Goal: Check status: Check status

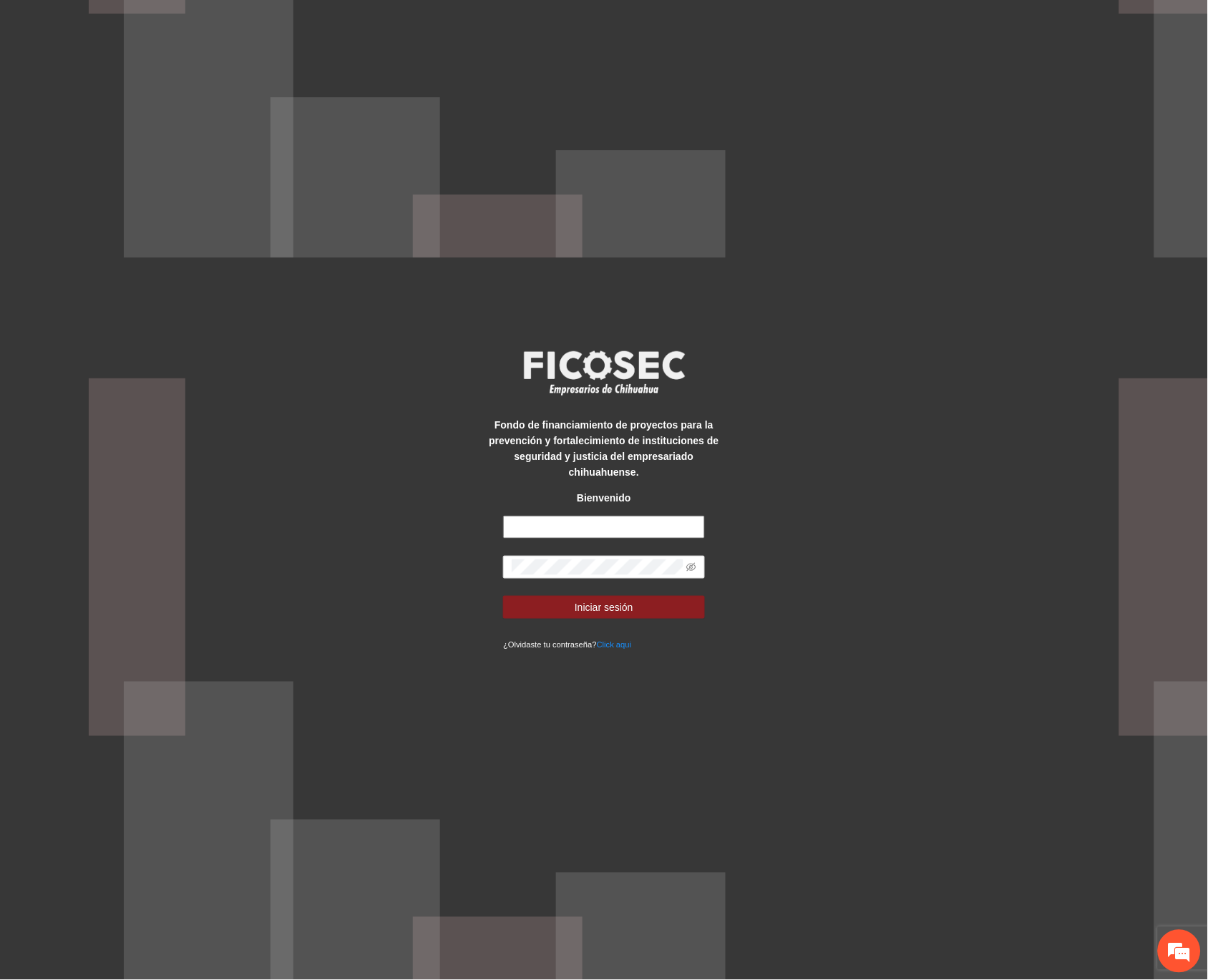
type input "**********"
click at [596, 584] on form "**********" at bounding box center [604, 583] width 201 height 136
click at [596, 599] on span "Iniciar sesión" at bounding box center [604, 607] width 58 height 16
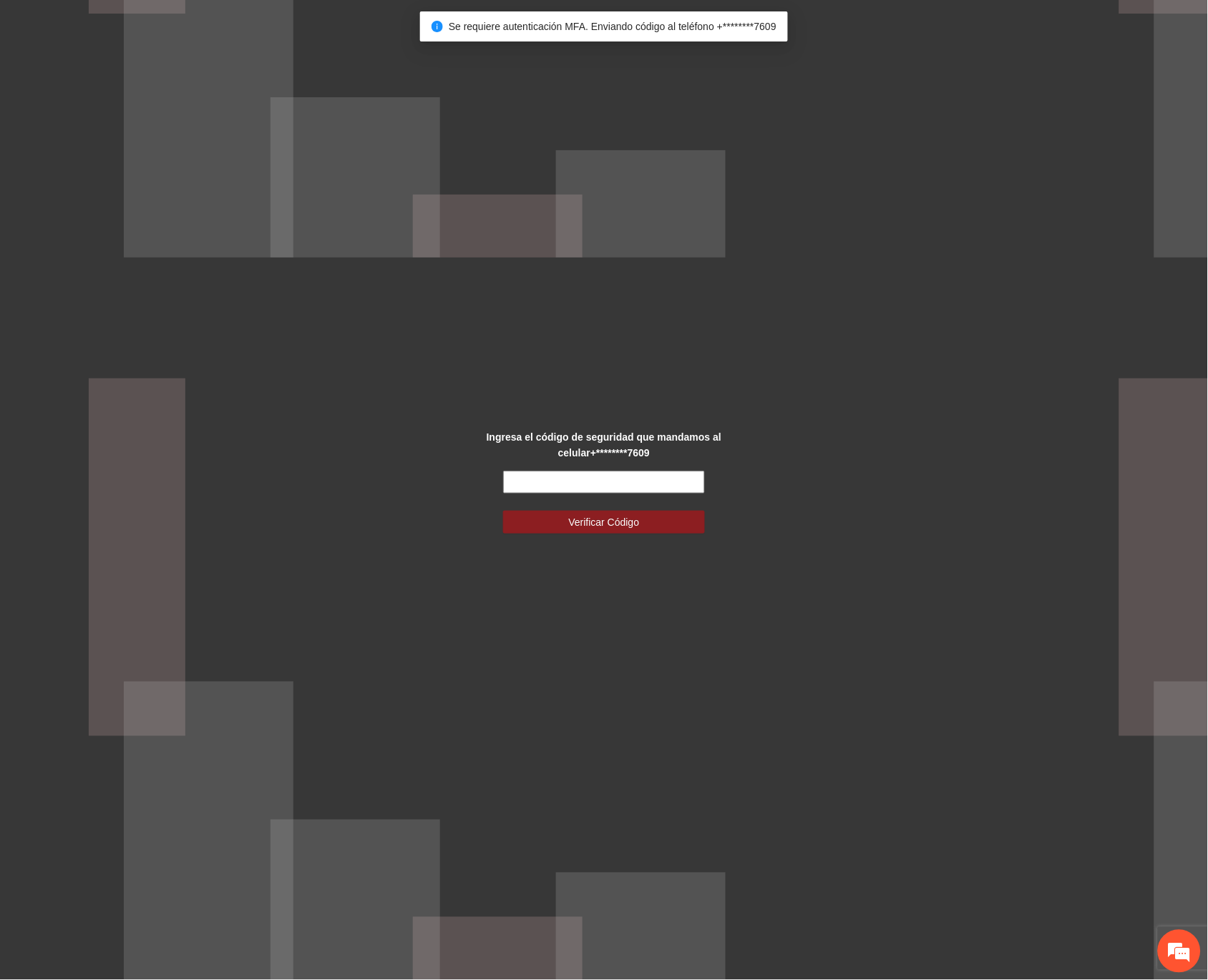
click at [620, 491] on input "text" at bounding box center [604, 482] width 201 height 23
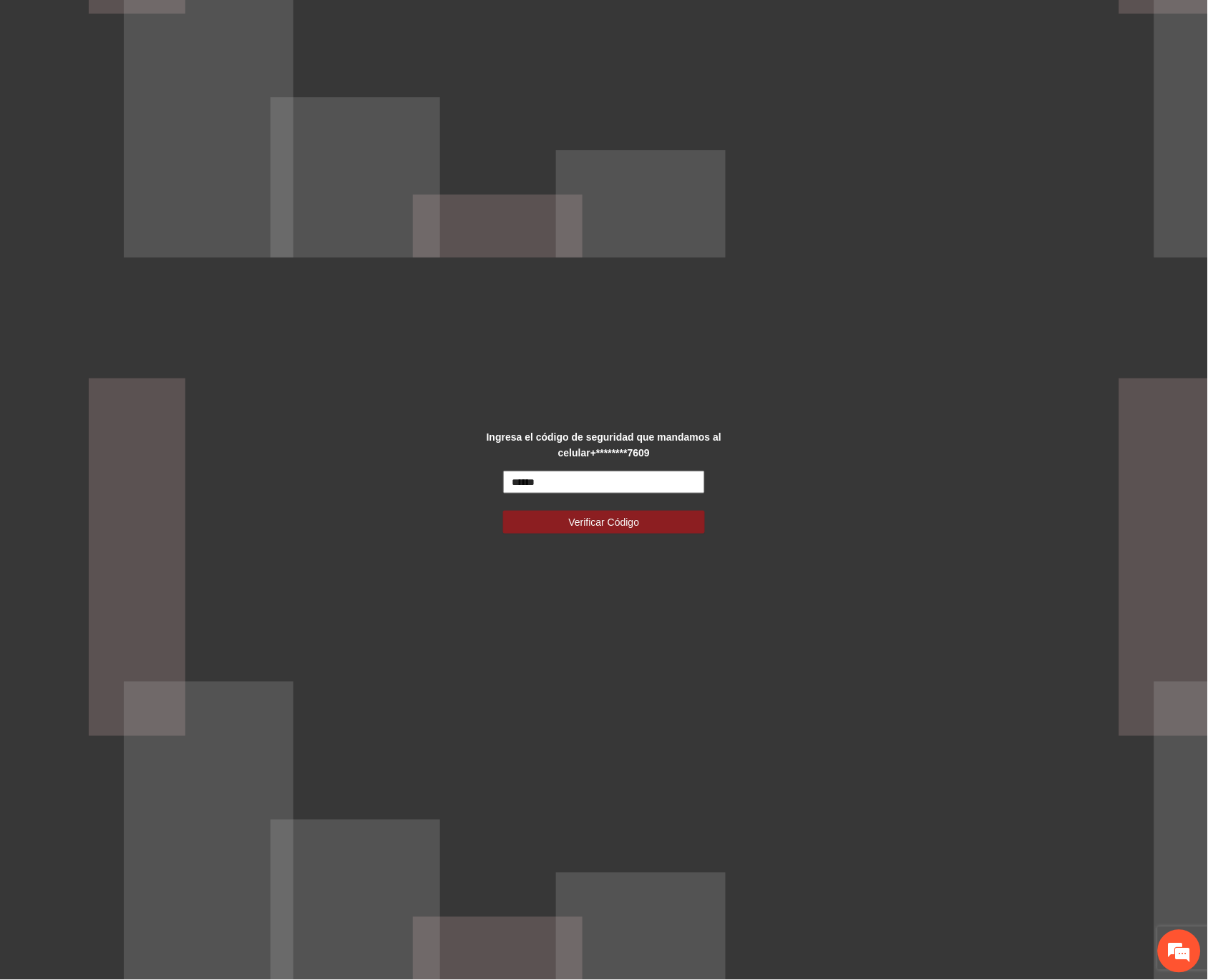
type input "******"
click at [503, 511] on button "Verificar Código" at bounding box center [604, 522] width 201 height 23
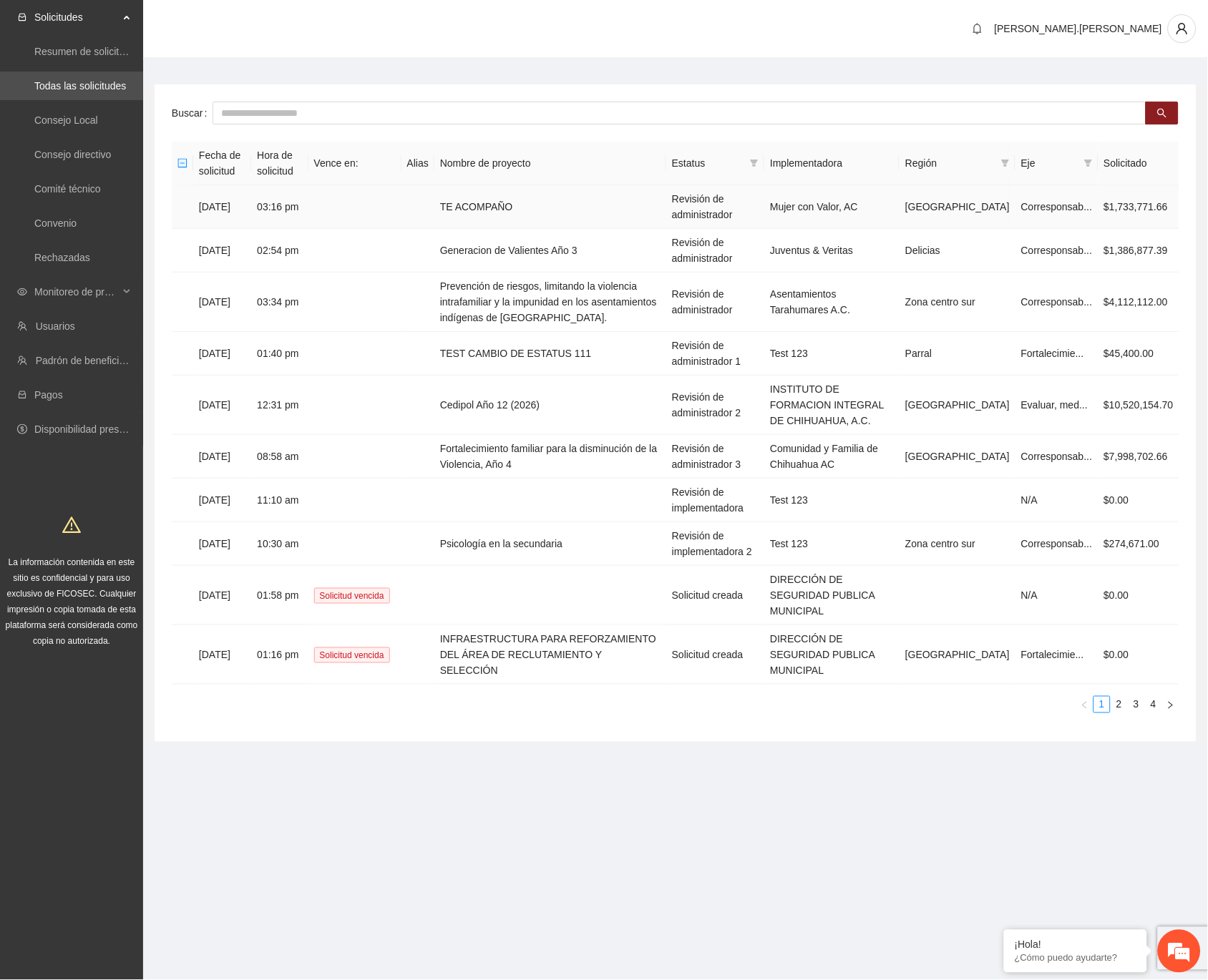
click at [517, 204] on td "TE ACOMPAÑO" at bounding box center [550, 207] width 231 height 43
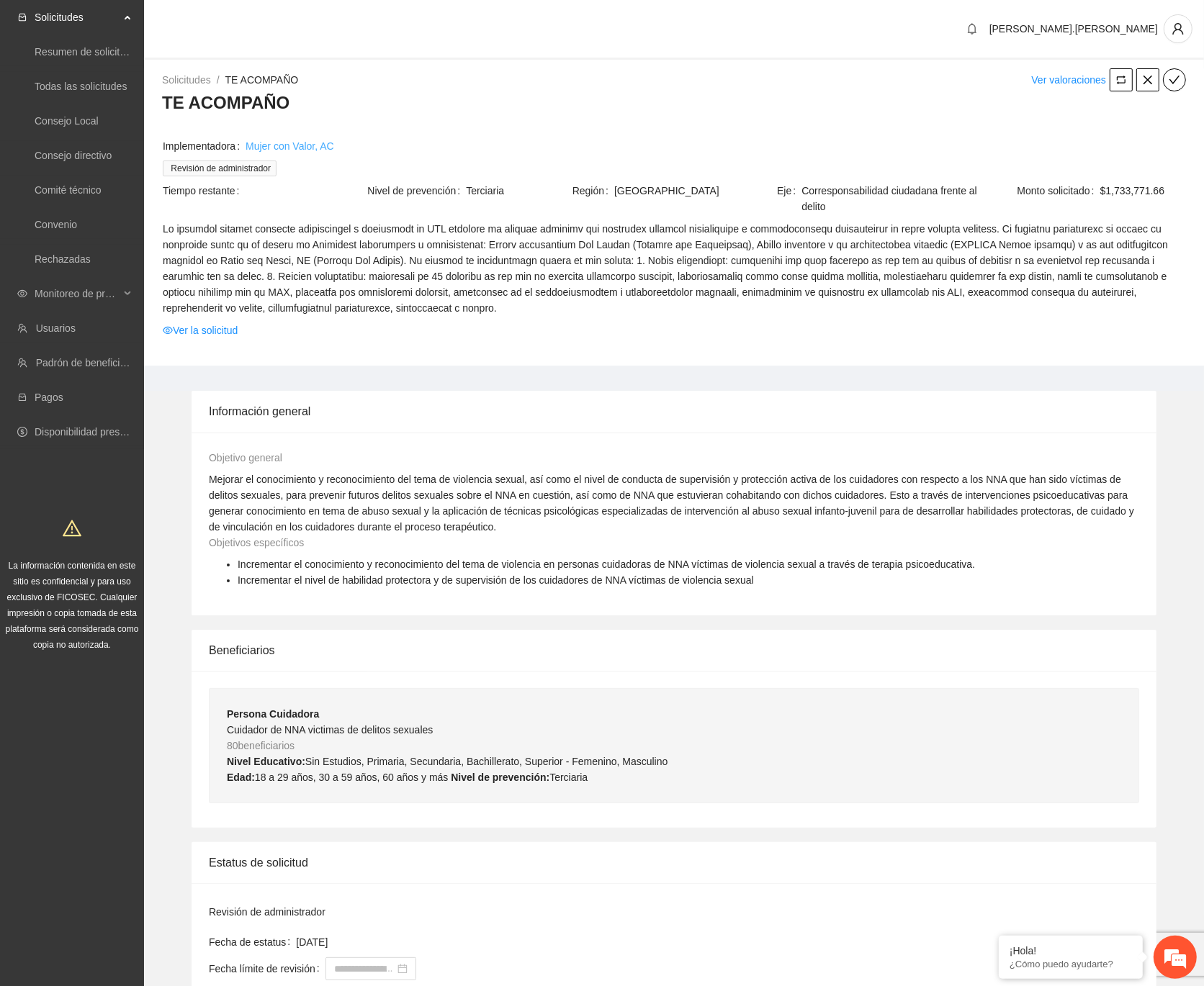
click at [266, 152] on link "Mujer con Valor, AC" at bounding box center [290, 146] width 89 height 16
click at [269, 149] on link "Mujer con Valor, AC" at bounding box center [290, 146] width 89 height 16
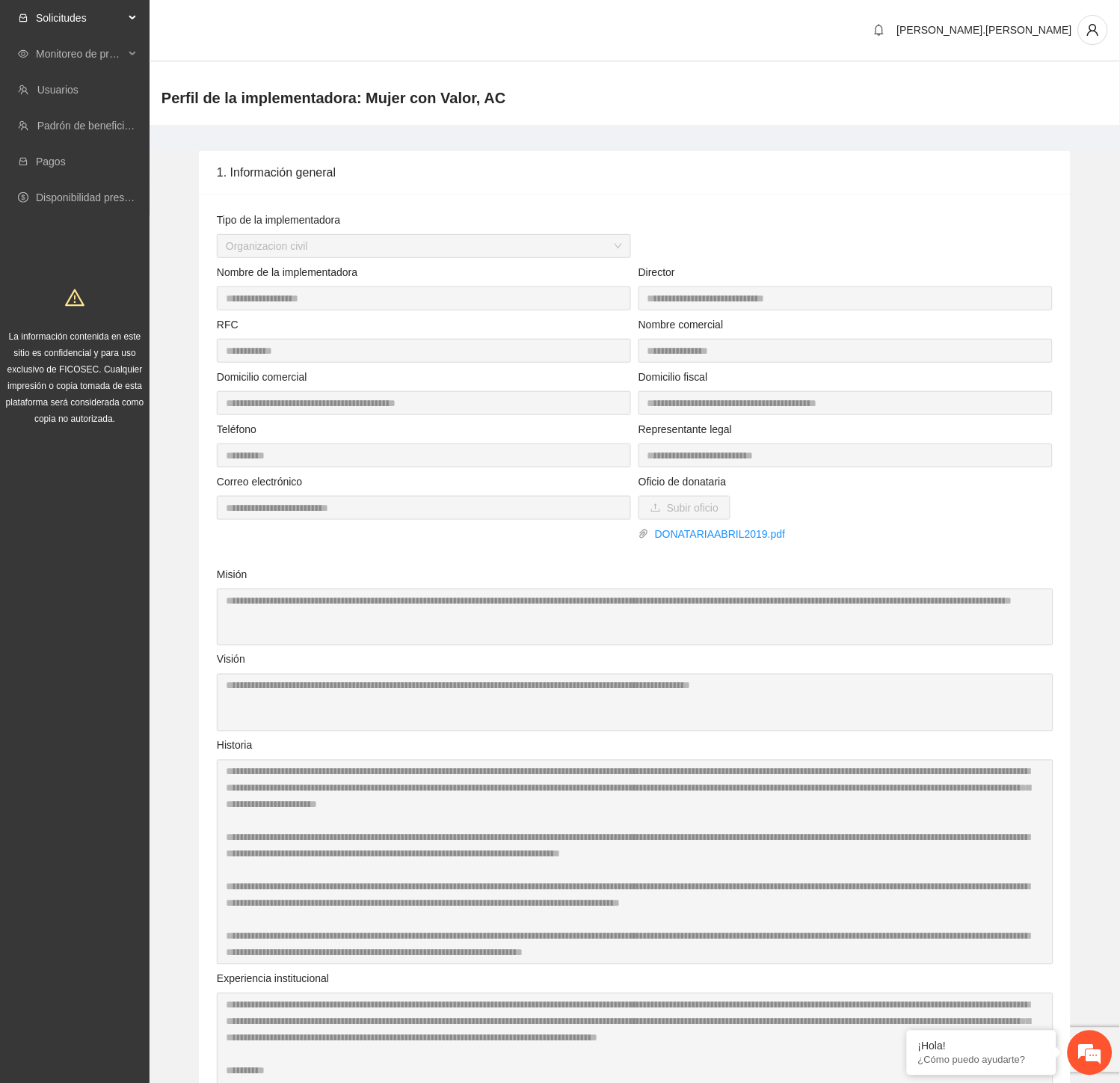
click at [80, 20] on span "Solicitudes" at bounding box center [81, 18] width 88 height 30
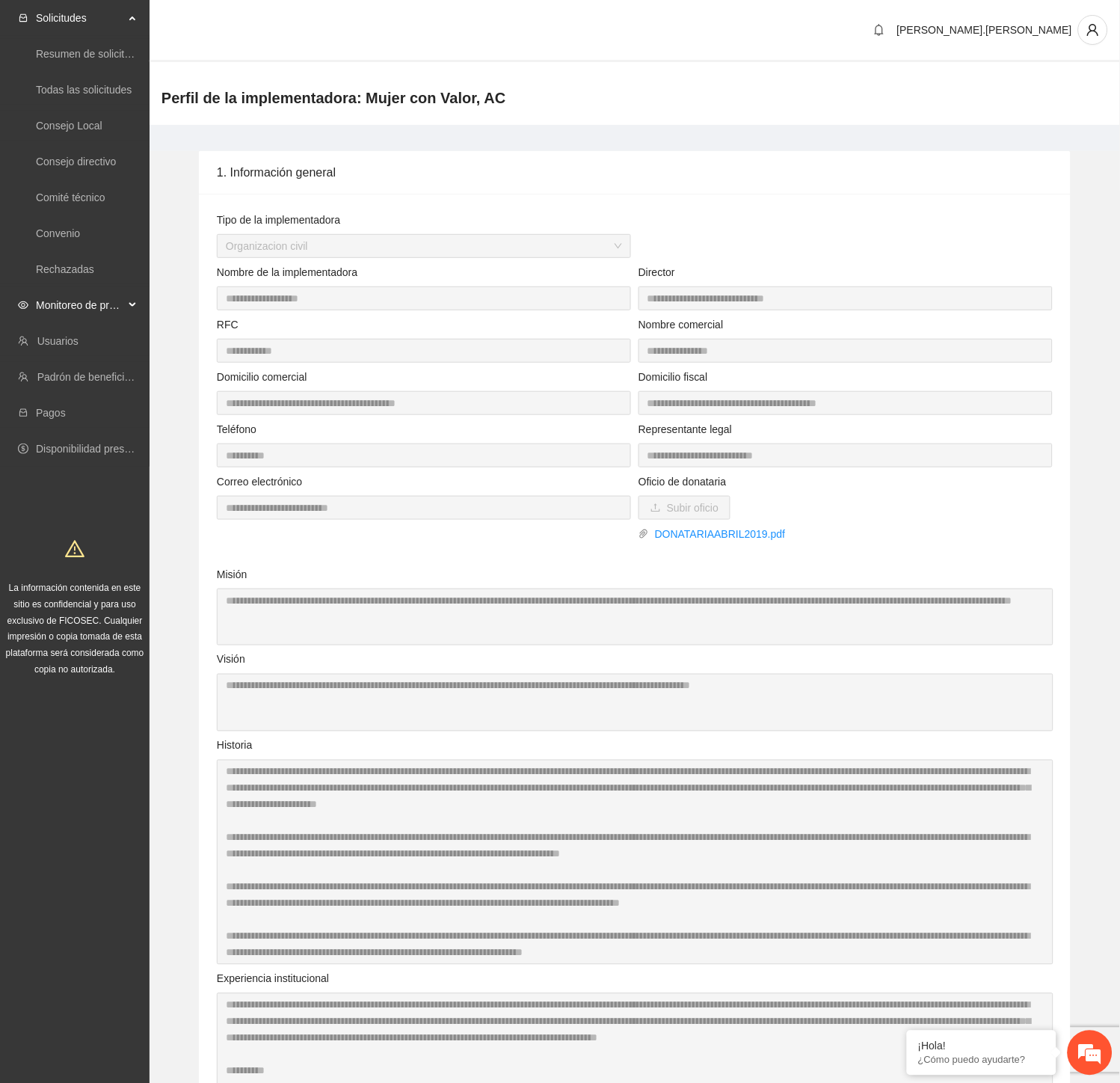
click at [107, 310] on span "Monitoreo de proyectos" at bounding box center [81, 305] width 88 height 30
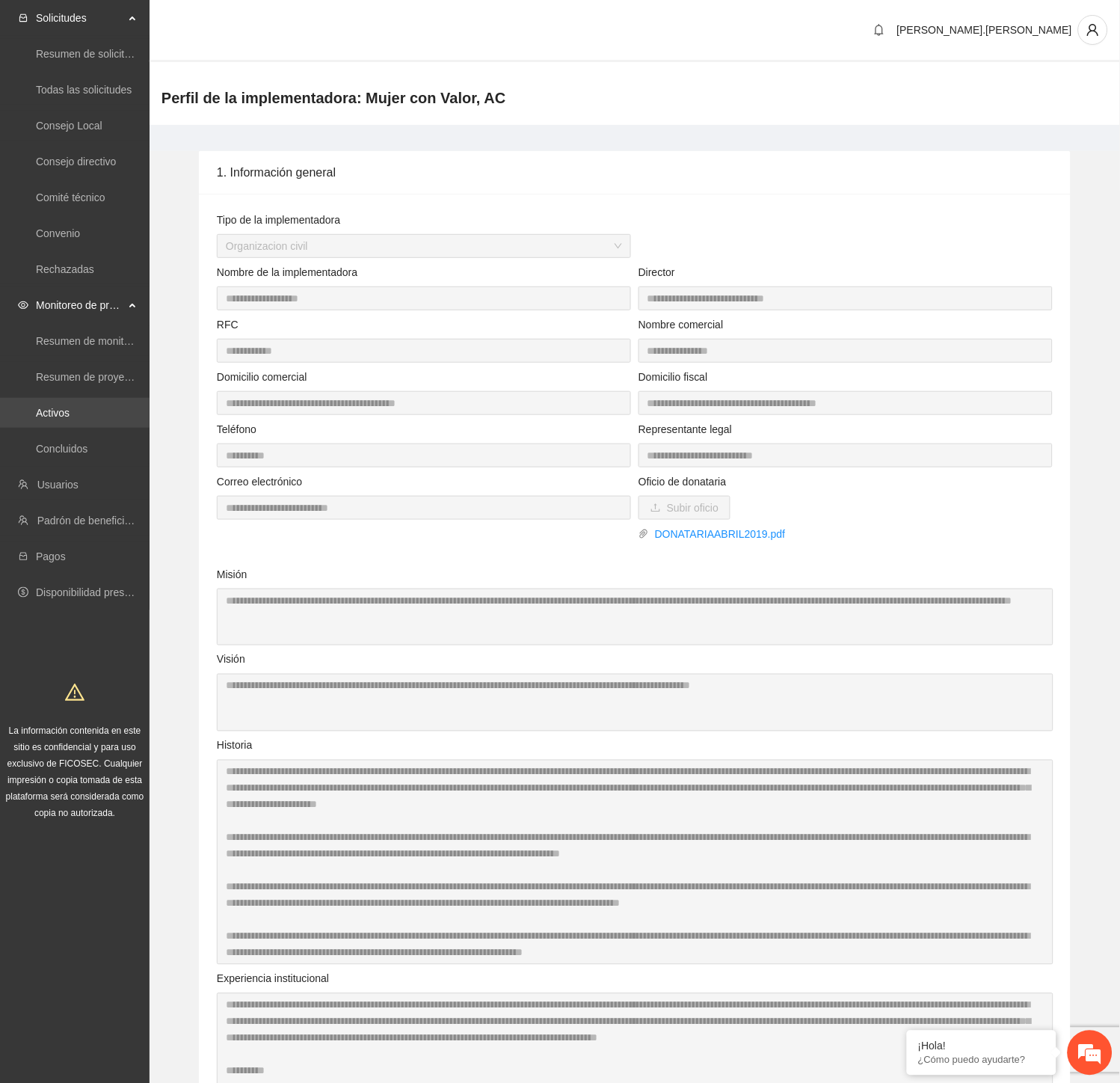
click at [57, 416] on link "Activos" at bounding box center [53, 413] width 33 height 12
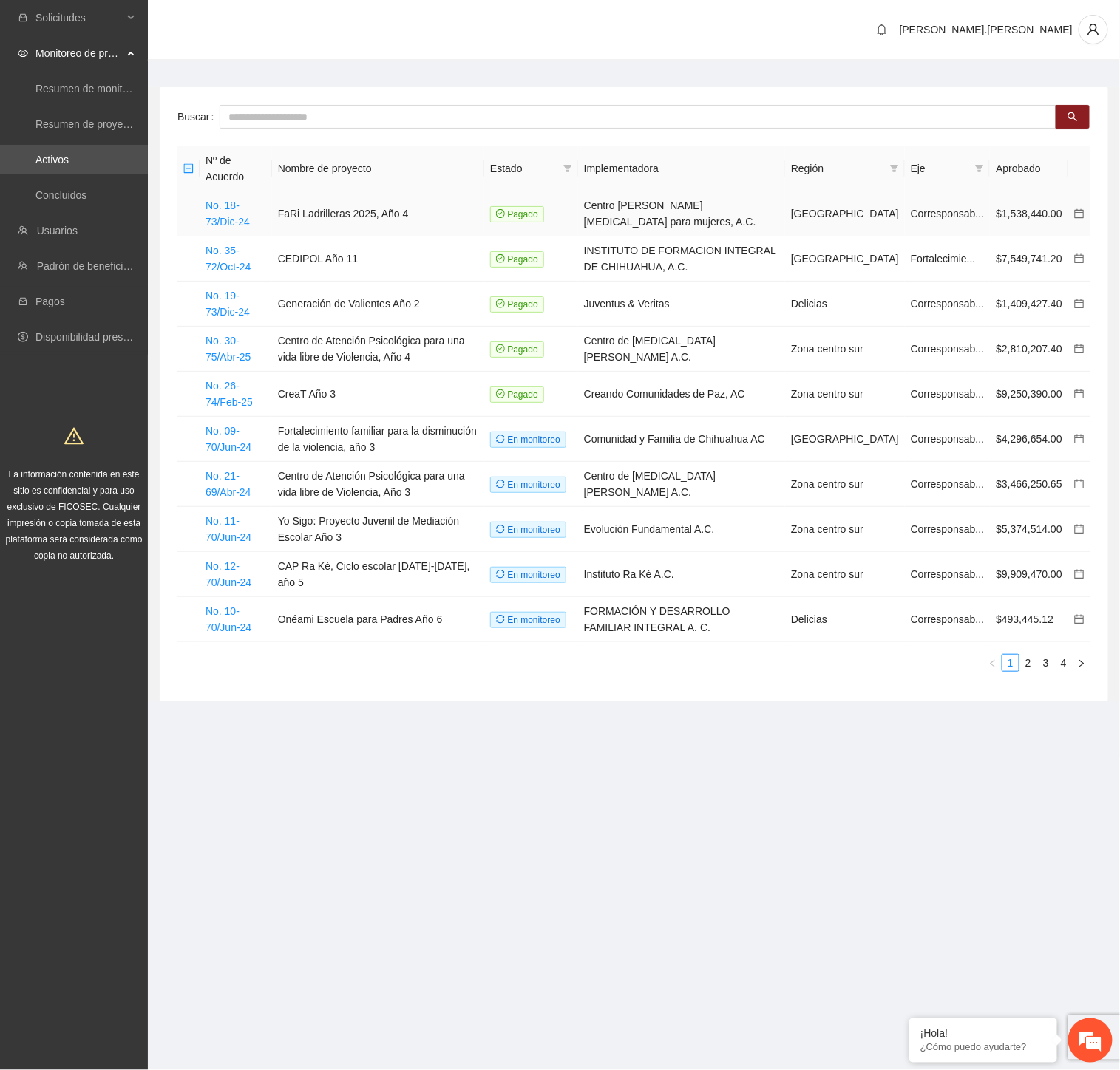
click at [237, 212] on td "No. 18-73/Dic-24" at bounding box center [235, 214] width 73 height 45
click at [237, 222] on link "No. 18-73/Dic-24" at bounding box center [228, 213] width 45 height 28
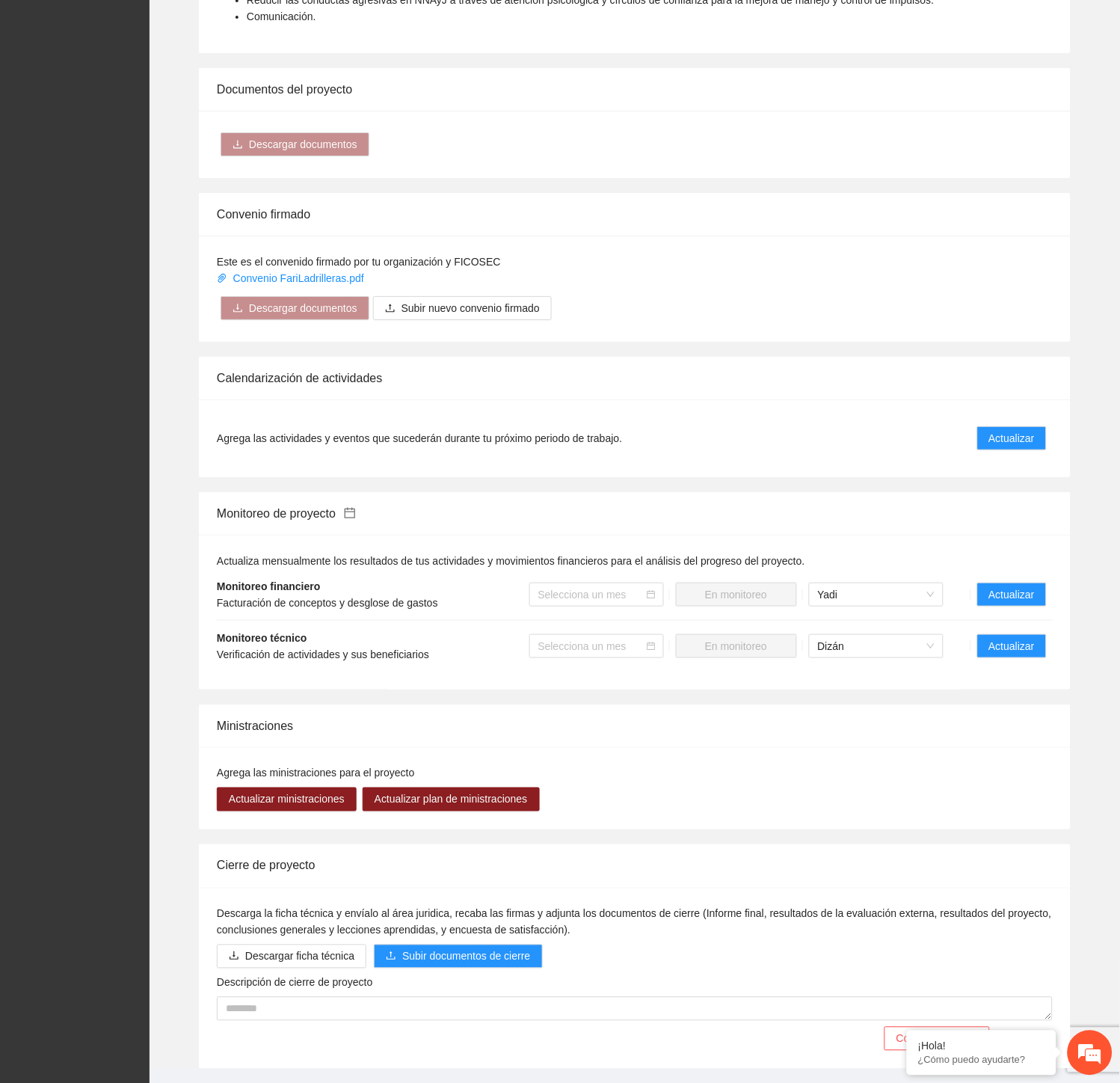
scroll to position [1163, 0]
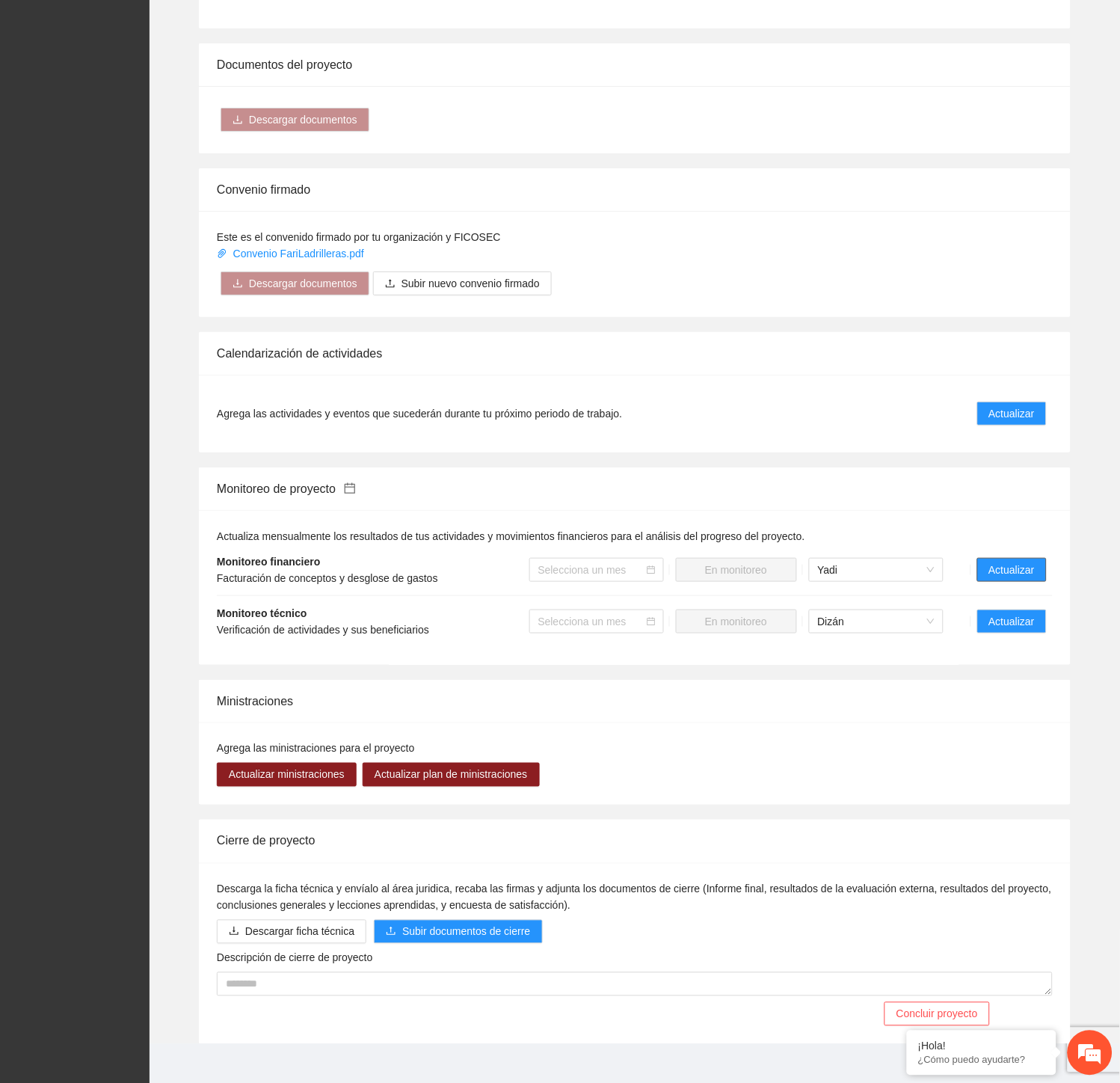
click at [995, 562] on span "Actualizar" at bounding box center [1012, 570] width 45 height 17
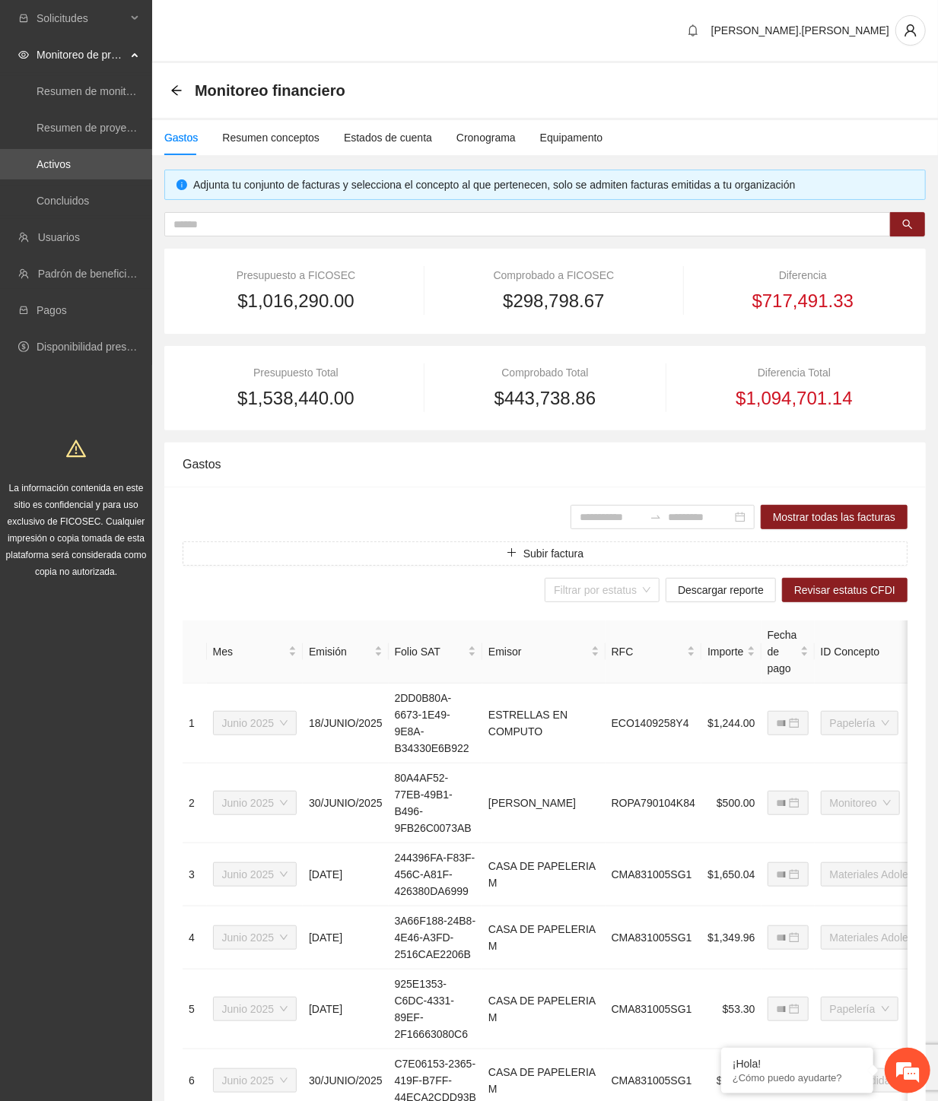
click at [142, 956] on div "Solicitudes Monitoreo de proyectos Resumen de monitoreo Resumen de proyectos ap…" at bounding box center [76, 774] width 152 height 1548
click at [87, 12] on span "Solicitudes" at bounding box center [82, 18] width 90 height 30
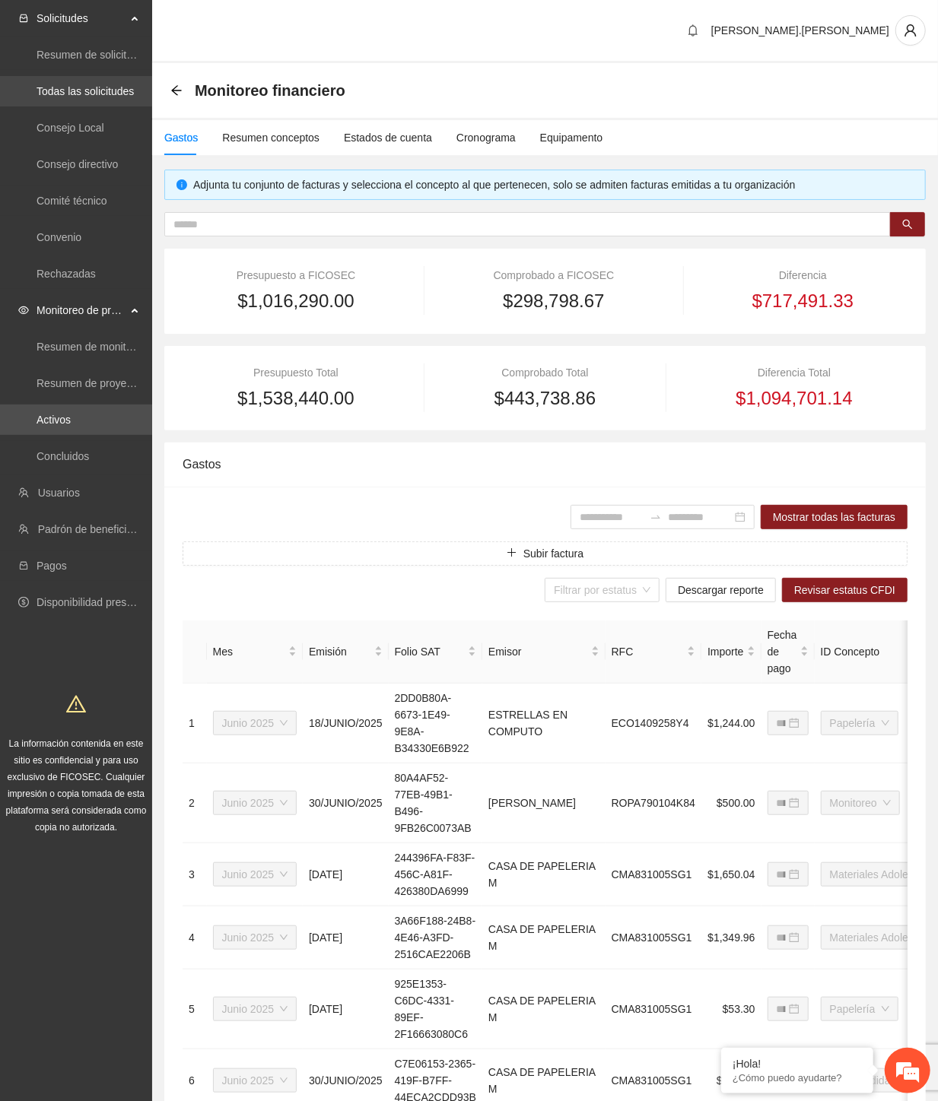
click at [87, 86] on link "Todas las solicitudes" at bounding box center [85, 91] width 97 height 12
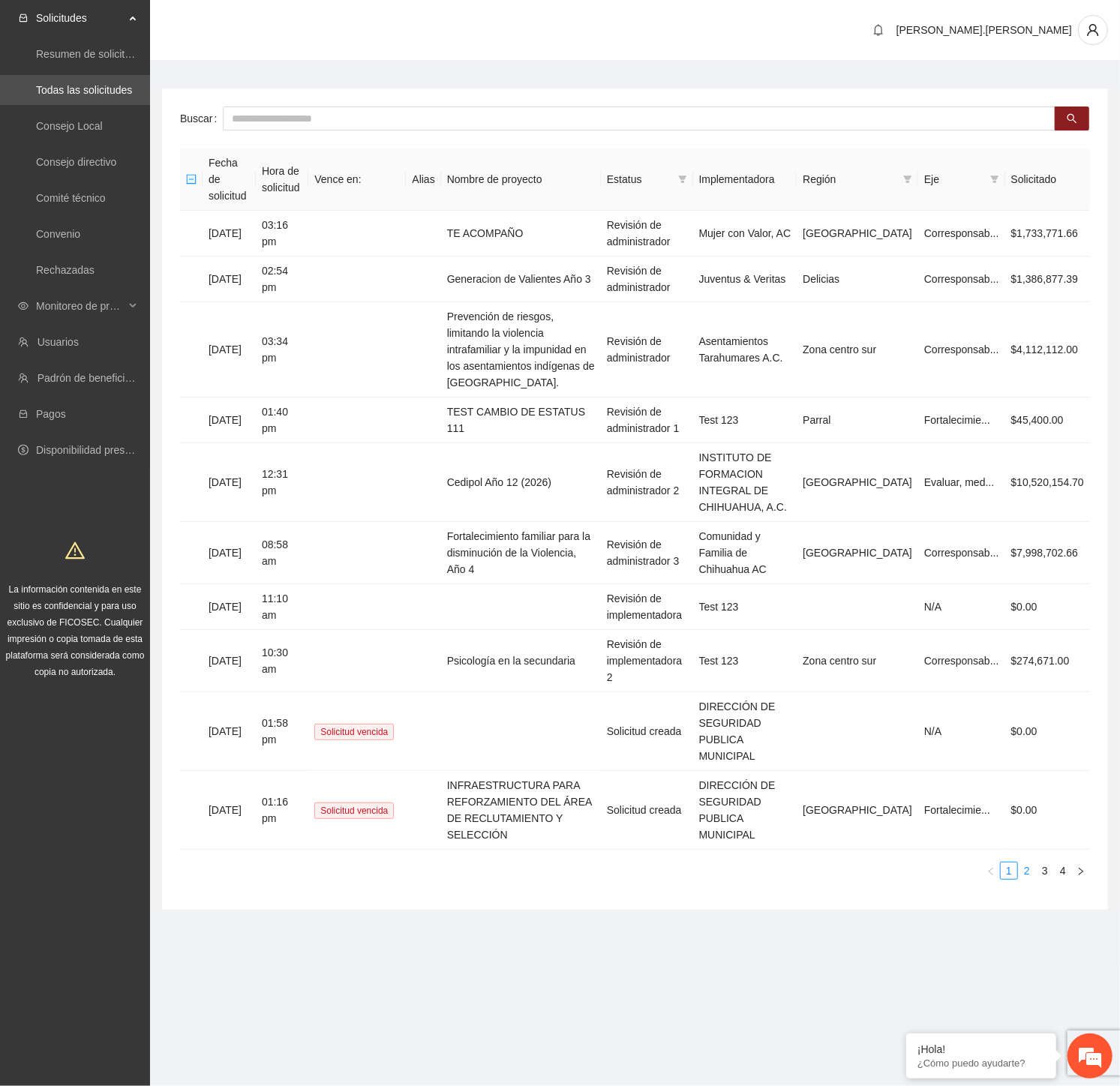
click at [1026, 863] on link "2" at bounding box center [1027, 871] width 17 height 17
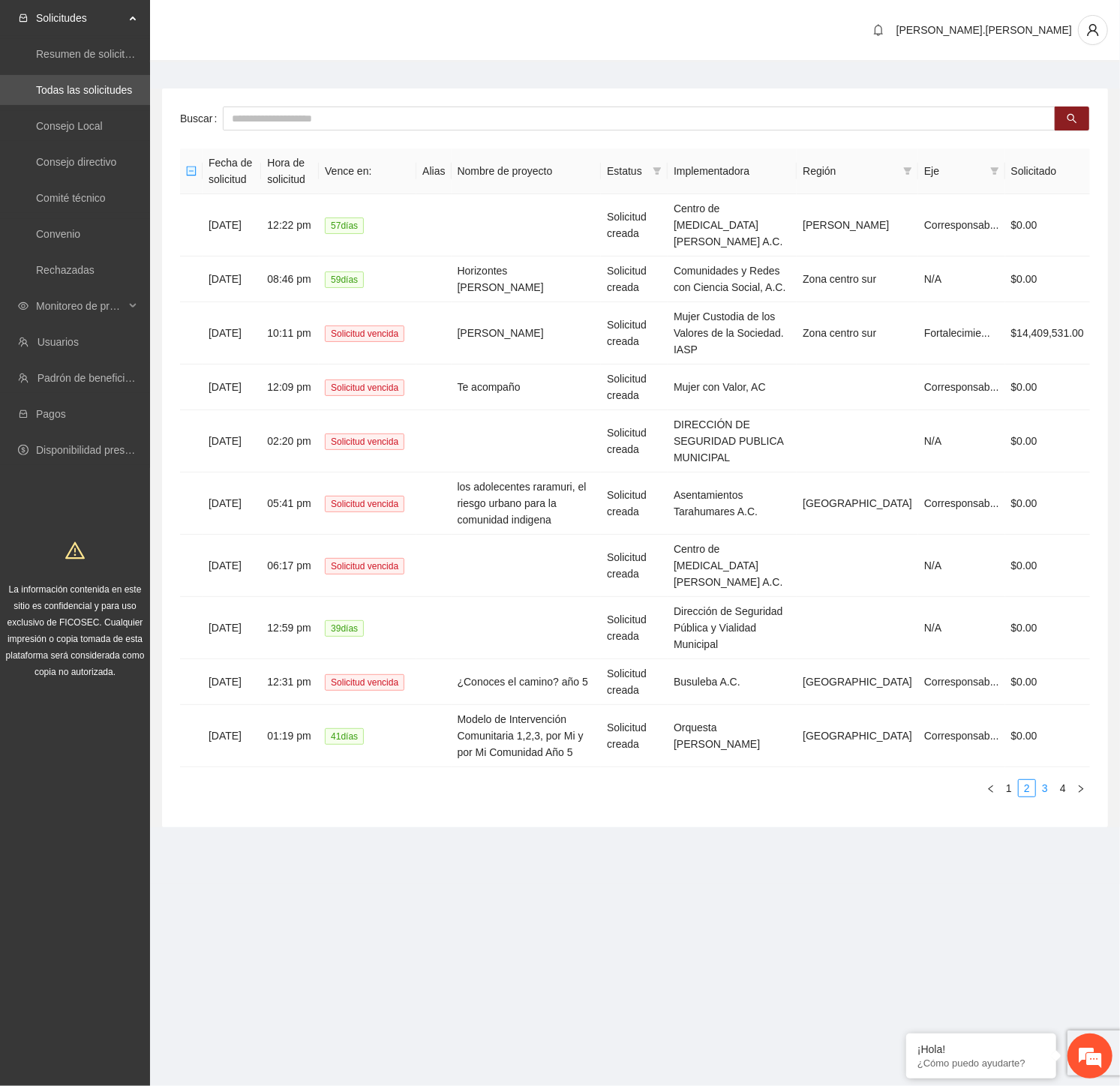
click at [1047, 780] on link "3" at bounding box center [1045, 788] width 17 height 17
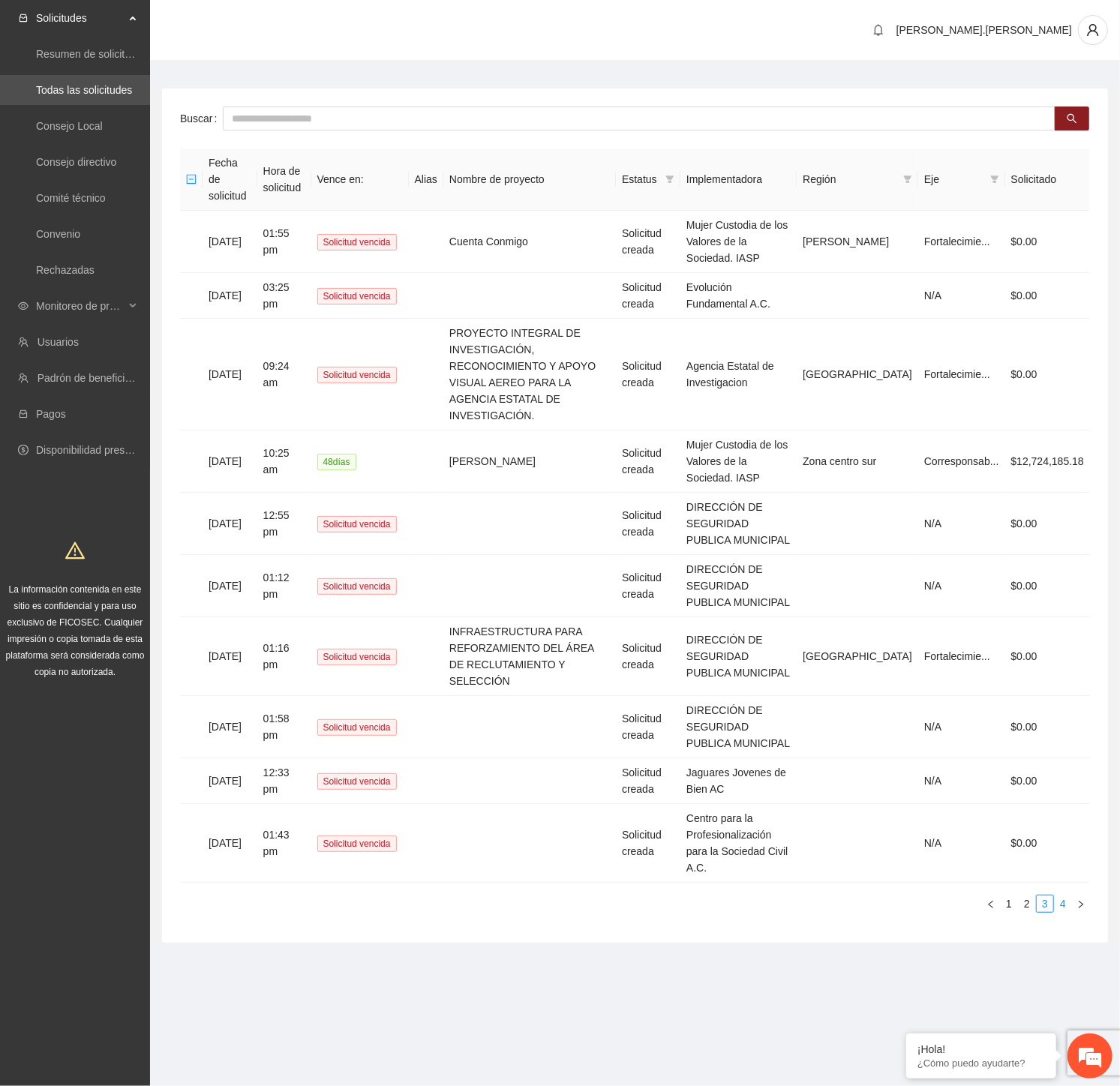
click at [1064, 896] on link "4" at bounding box center [1063, 904] width 17 height 17
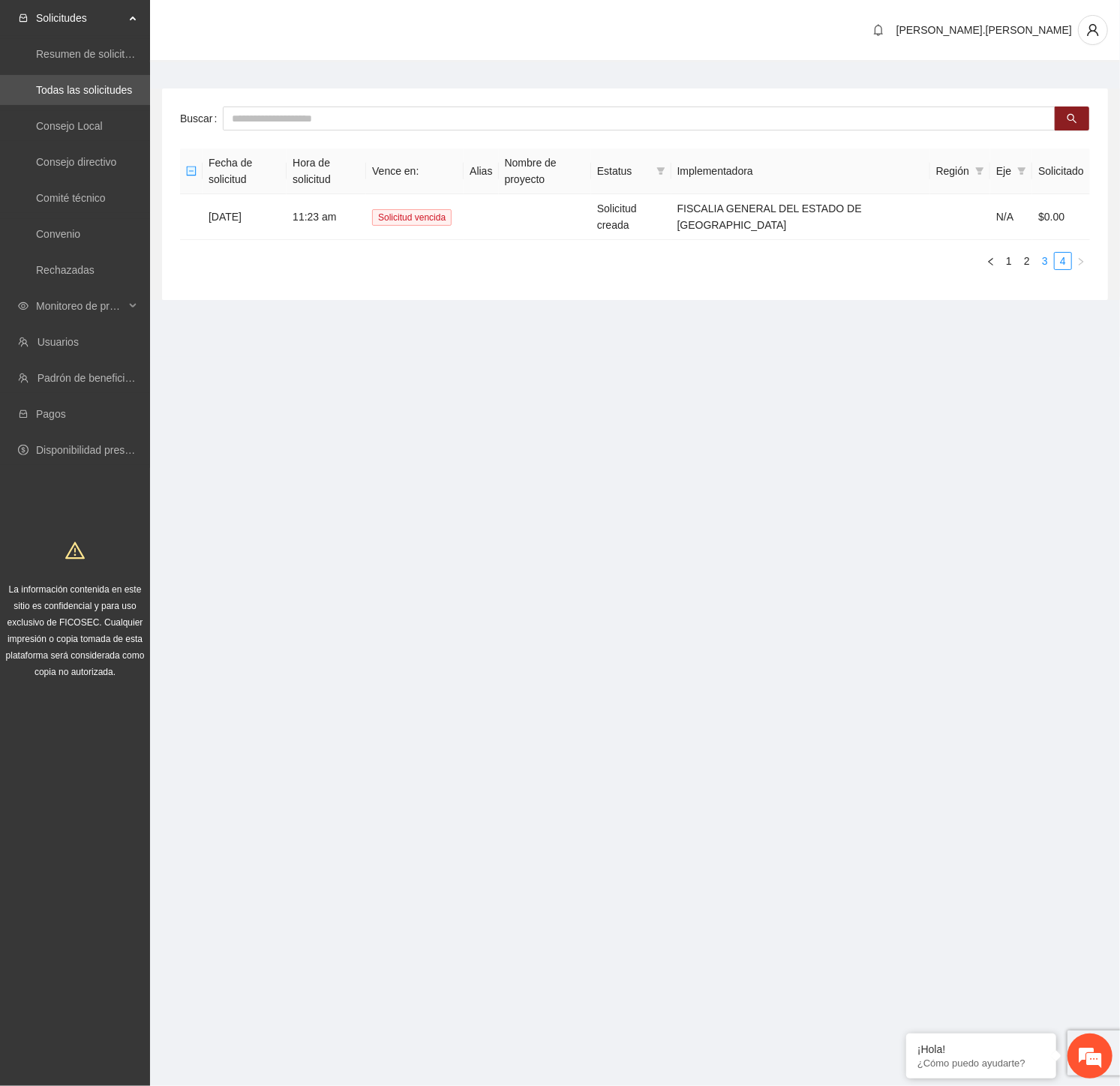
click at [1039, 264] on link "3" at bounding box center [1045, 260] width 17 height 17
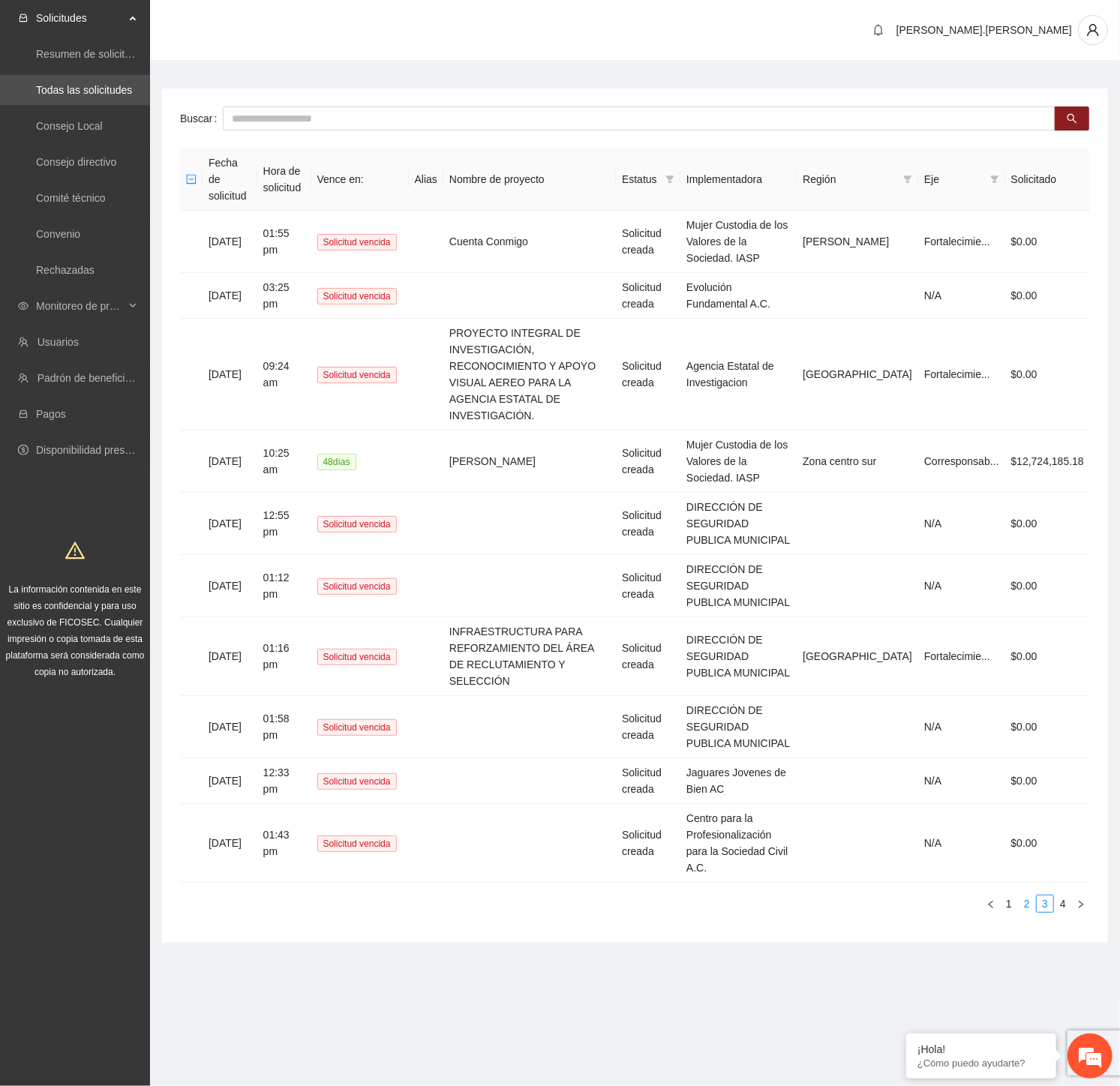
click at [1033, 896] on link "2" at bounding box center [1027, 904] width 17 height 17
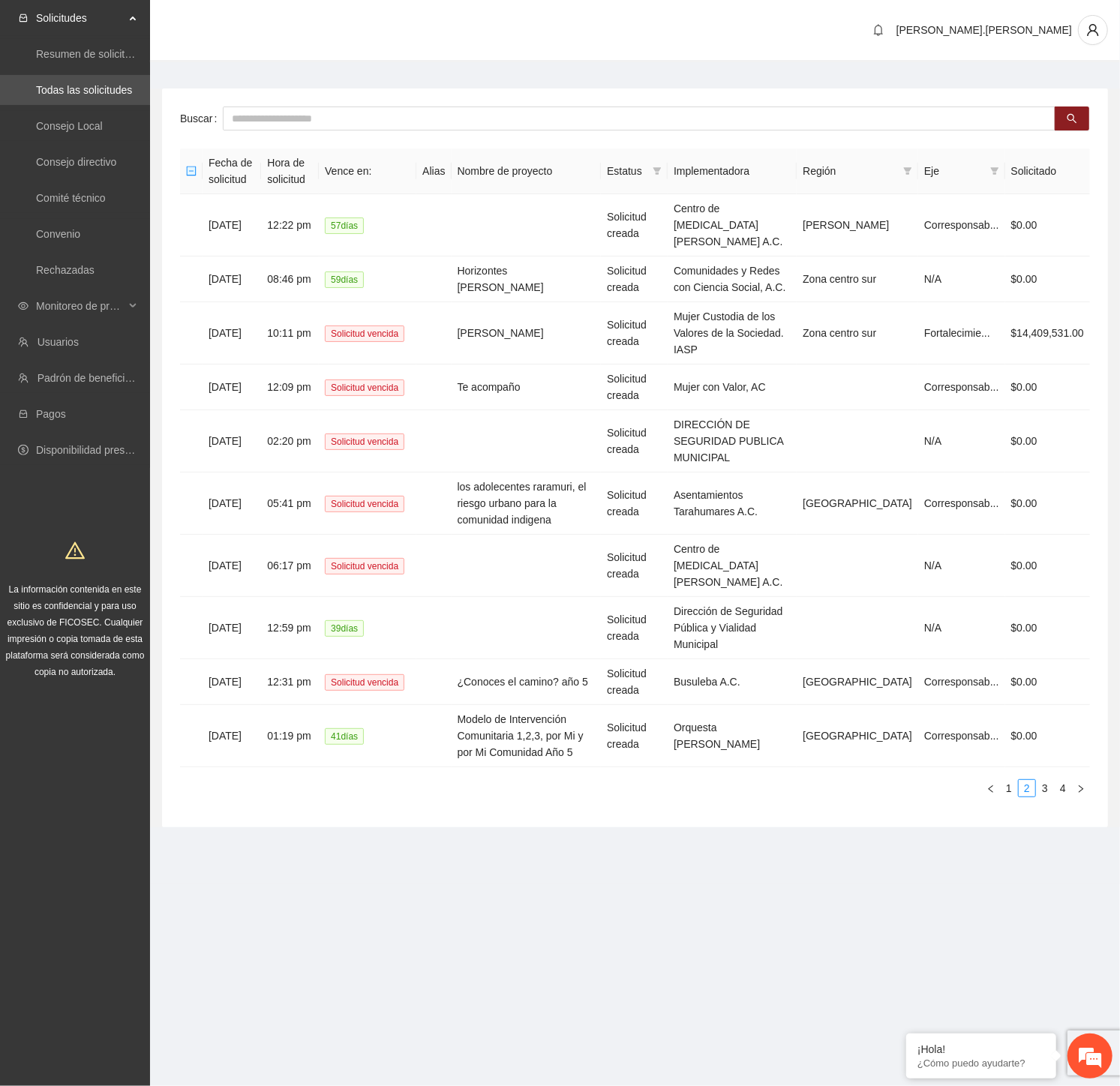
drag, startPoint x: 558, startPoint y: 80, endPoint x: 550, endPoint y: 84, distance: 8.9
click at [558, 80] on main "Buscar Fecha de solicitud Hora de solicitud Vence en: Alias Nombre de proyecto …" at bounding box center [635, 452] width 970 height 780
click at [118, 302] on span "Monitoreo de proyectos" at bounding box center [81, 306] width 89 height 30
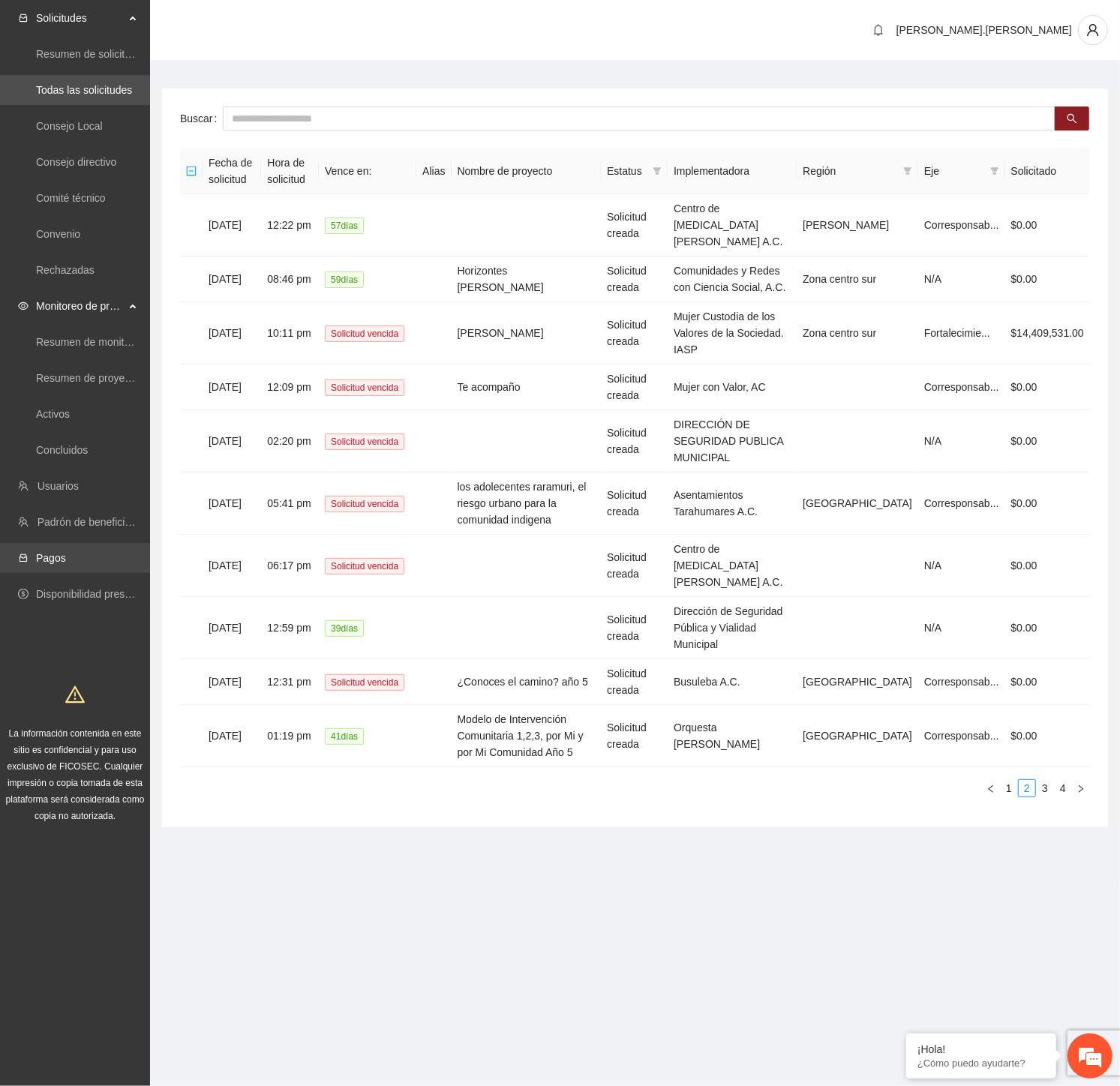
click at [66, 561] on link "Pagos" at bounding box center [51, 558] width 30 height 12
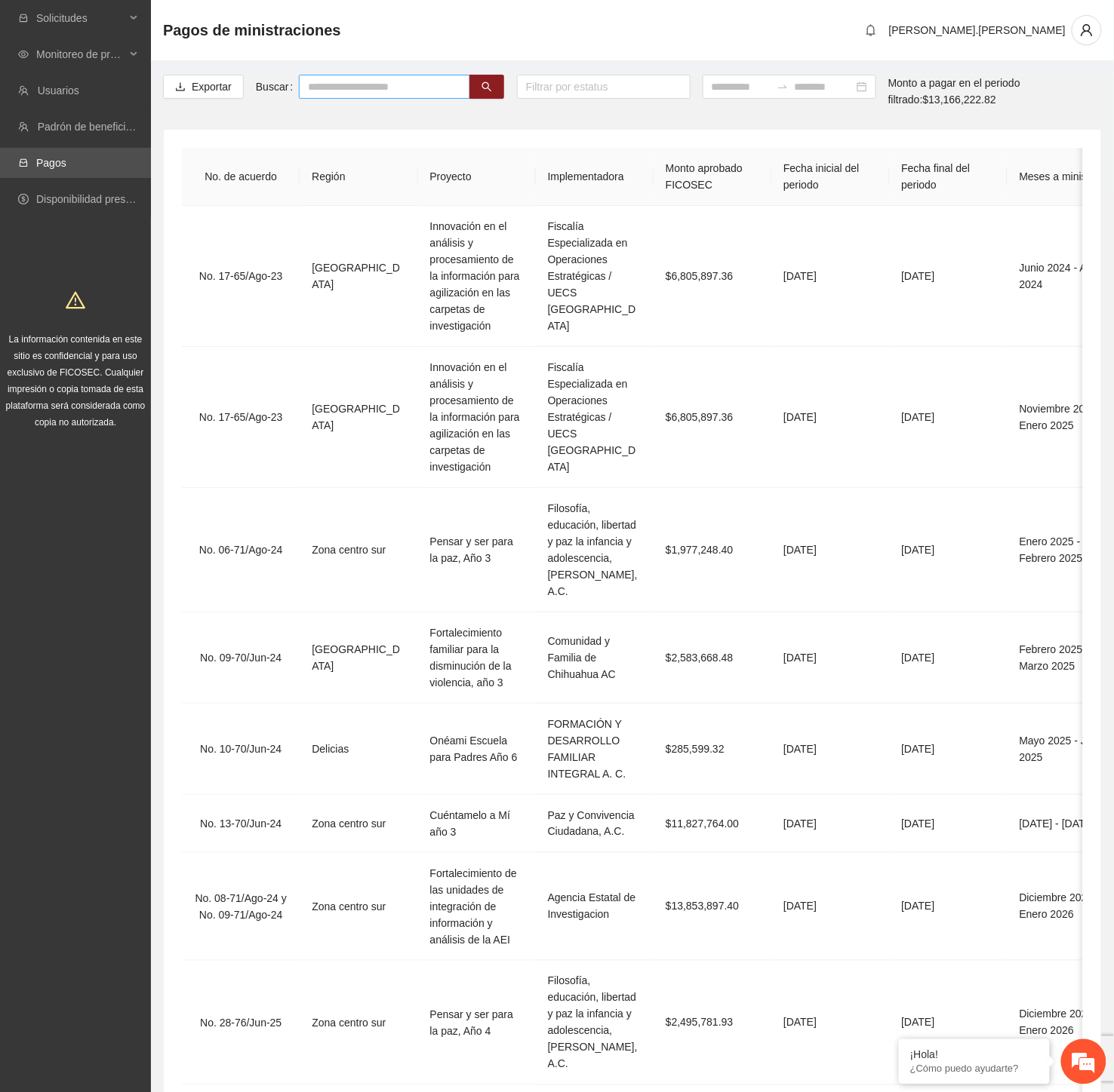
click at [380, 83] on input "text" at bounding box center [384, 86] width 172 height 24
type input "*****"
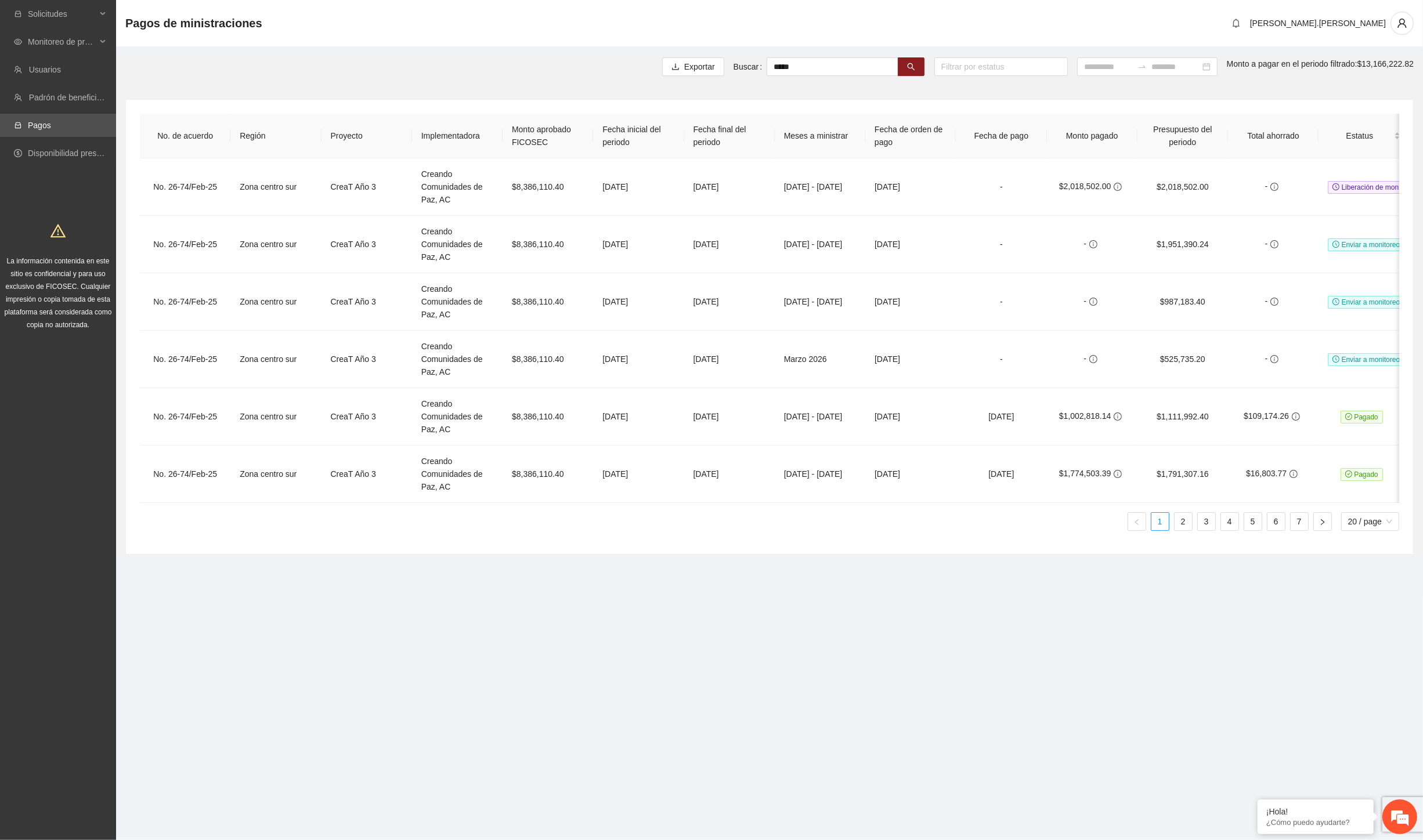
click at [626, 523] on ul "1 2 3 4 5 6 7 20 / page" at bounding box center [769, 522] width 1259 height 18
click at [979, 474] on span "Pagado" at bounding box center [1362, 475] width 43 height 13
click at [979, 472] on icon "info-circle" at bounding box center [1293, 474] width 8 height 8
click at [979, 479] on span "Pagado" at bounding box center [1362, 475] width 43 height 13
click at [979, 414] on icon "info-circle" at bounding box center [1296, 417] width 8 height 8
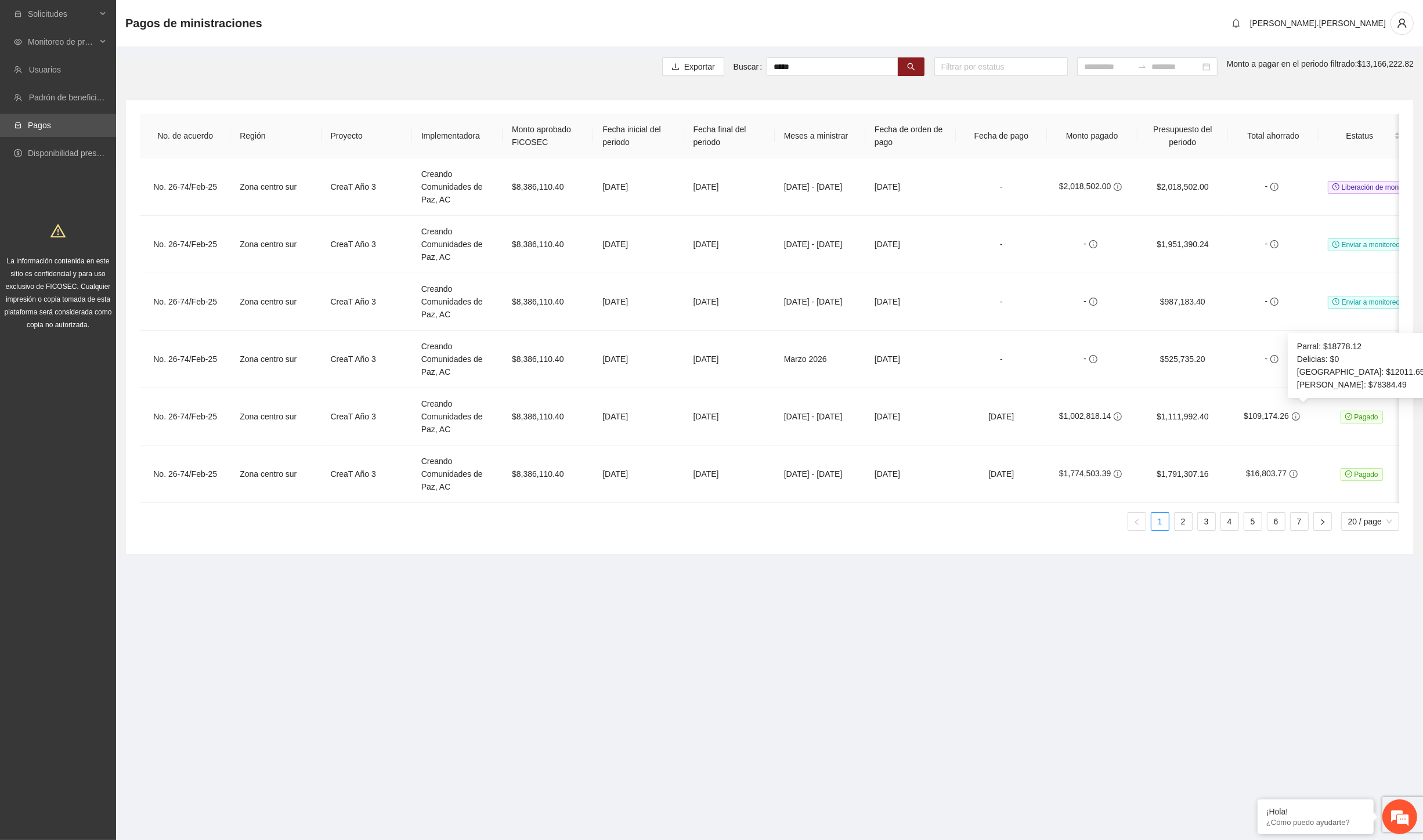
click at [464, 531] on ul "1 2 3 4 5 6 7 20 / page" at bounding box center [769, 522] width 1259 height 18
click at [819, 523] on ul "1 2 3 4 5 6 7 20 / page" at bounding box center [769, 522] width 1259 height 18
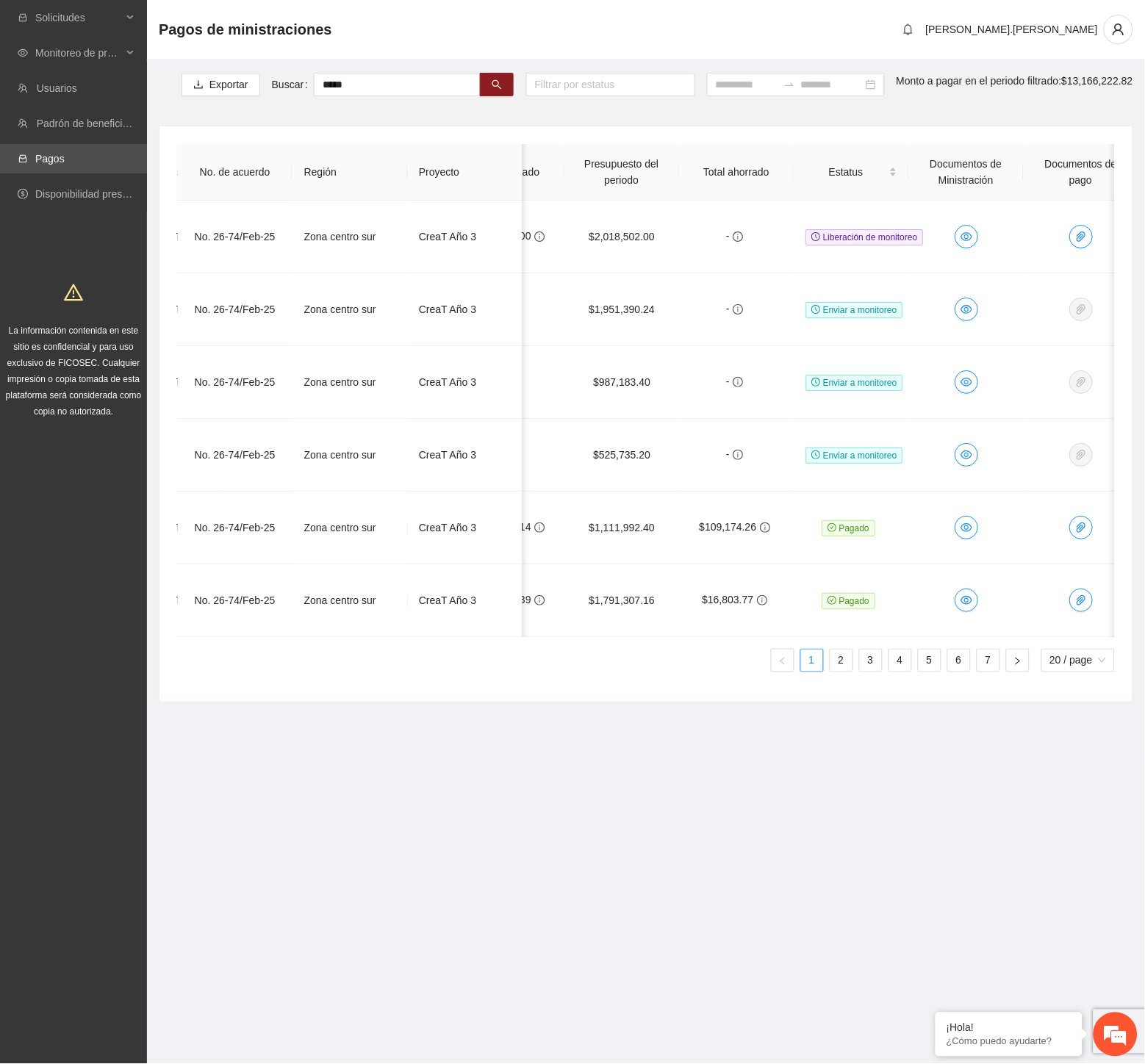
scroll to position [0, 911]
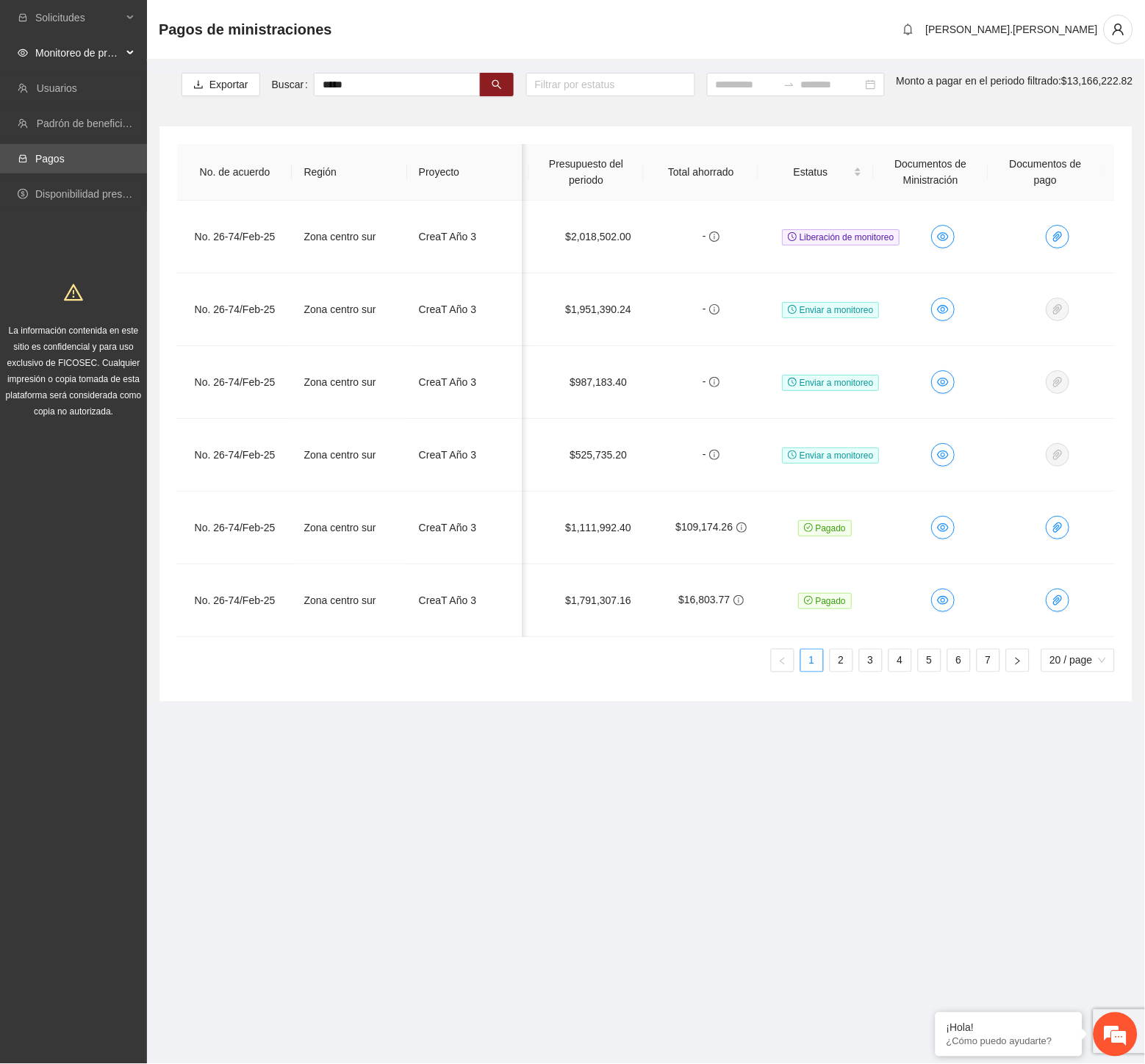
click at [96, 45] on span "Monitoreo de proyectos" at bounding box center [79, 53] width 87 height 29
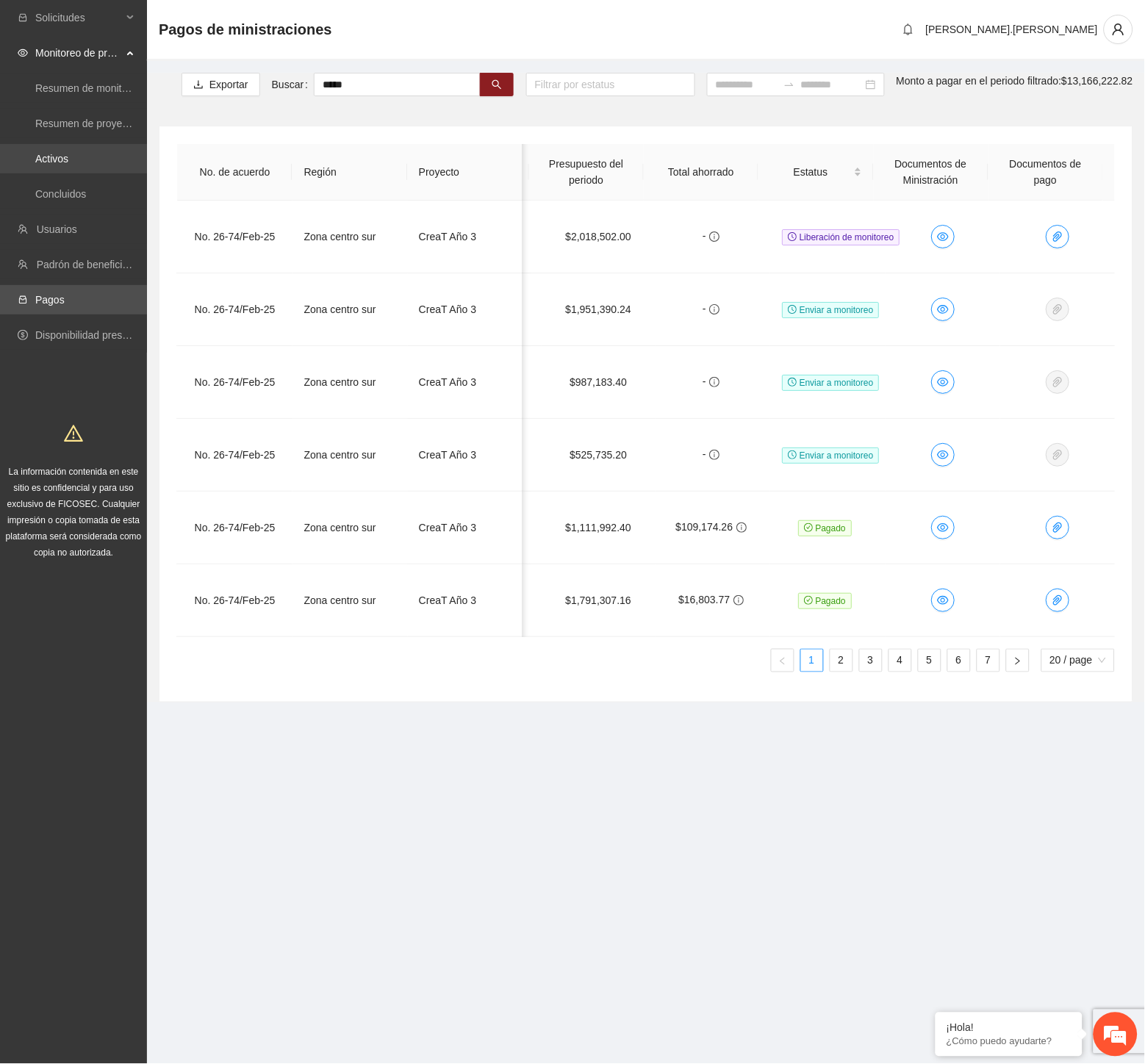
click at [69, 159] on link "Activos" at bounding box center [52, 158] width 33 height 12
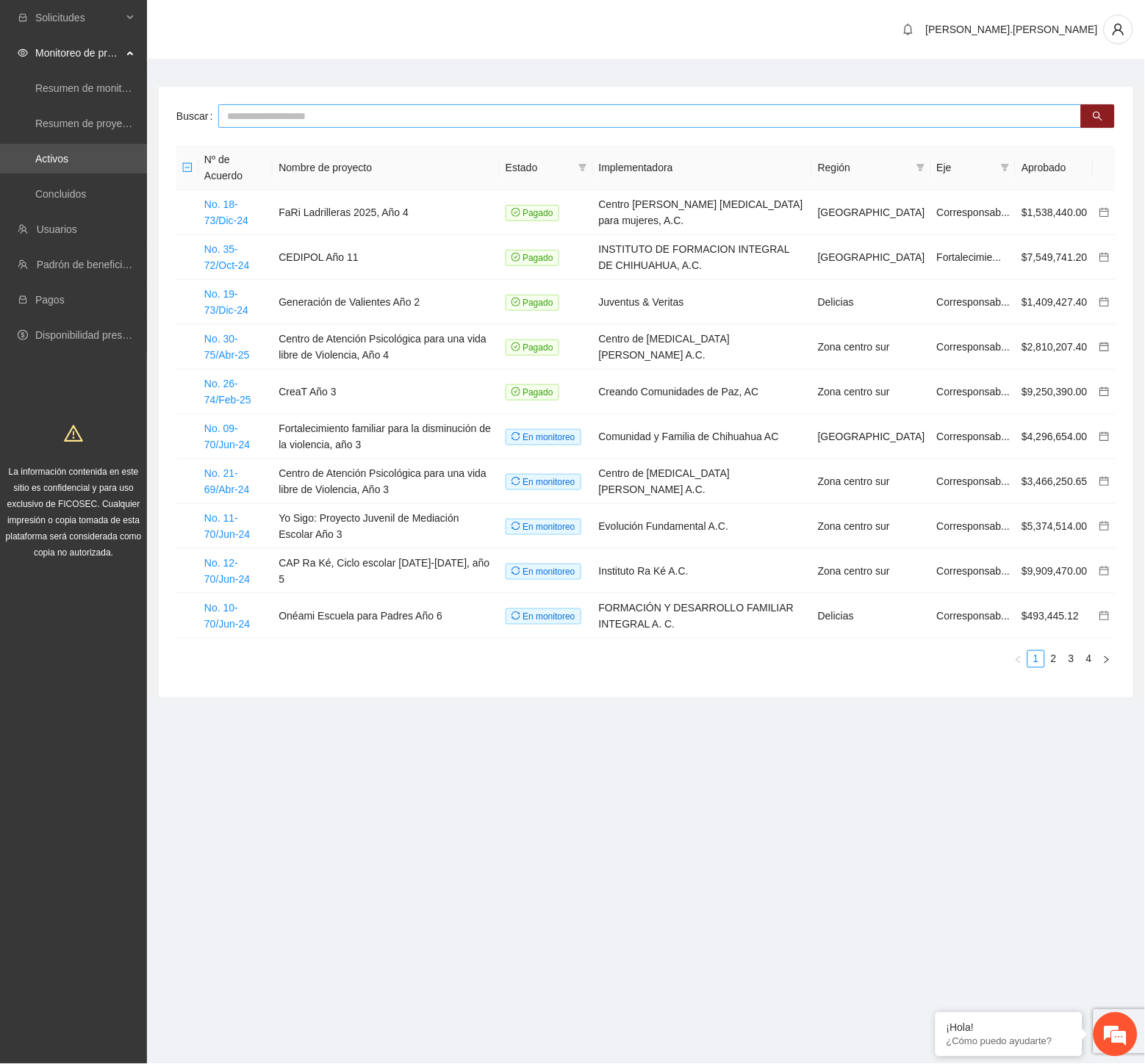
click at [441, 125] on input "text" at bounding box center [650, 116] width 864 height 23
type input "*****"
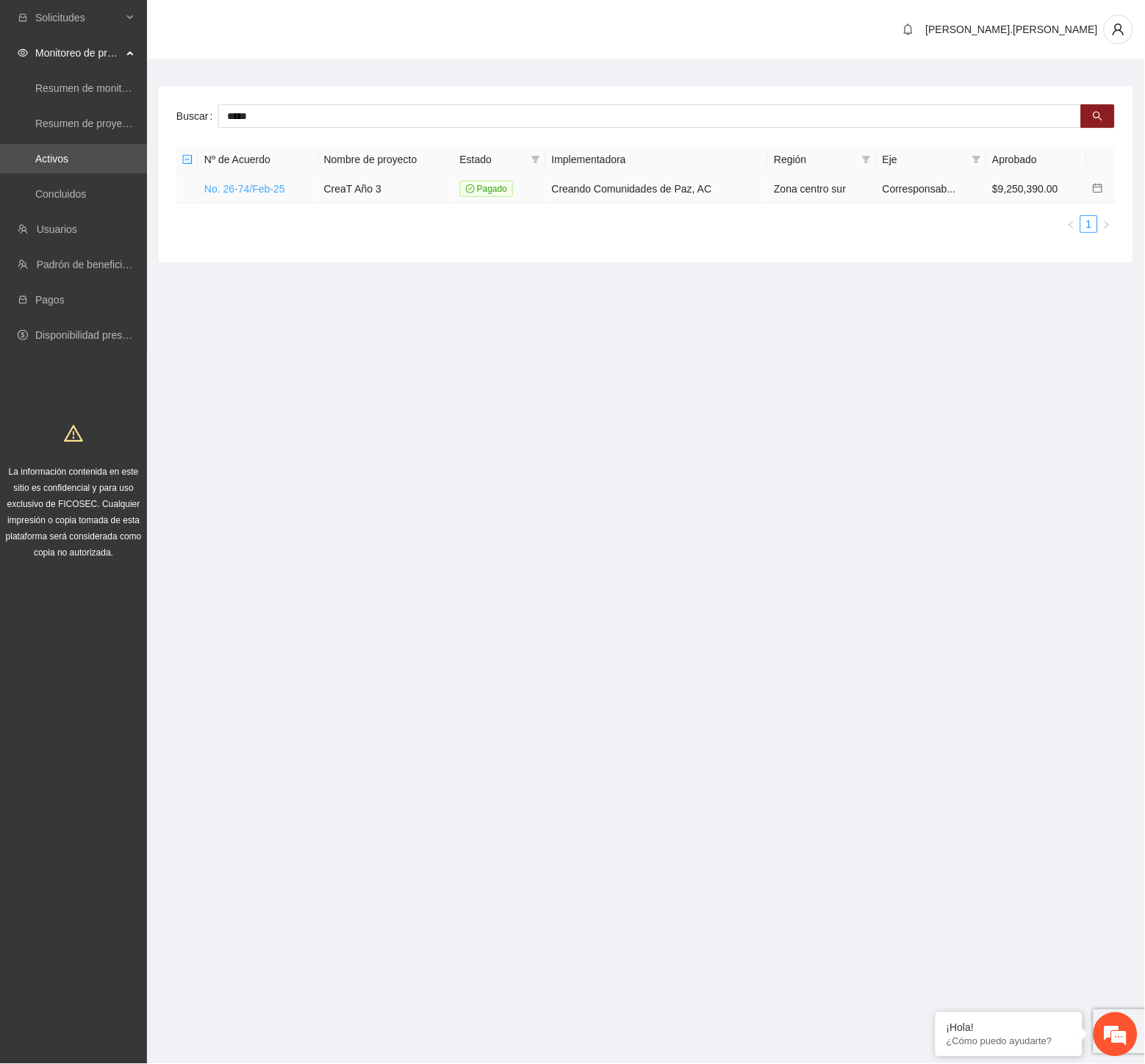
click at [269, 186] on link "No. 26-74/Feb-25" at bounding box center [244, 188] width 81 height 12
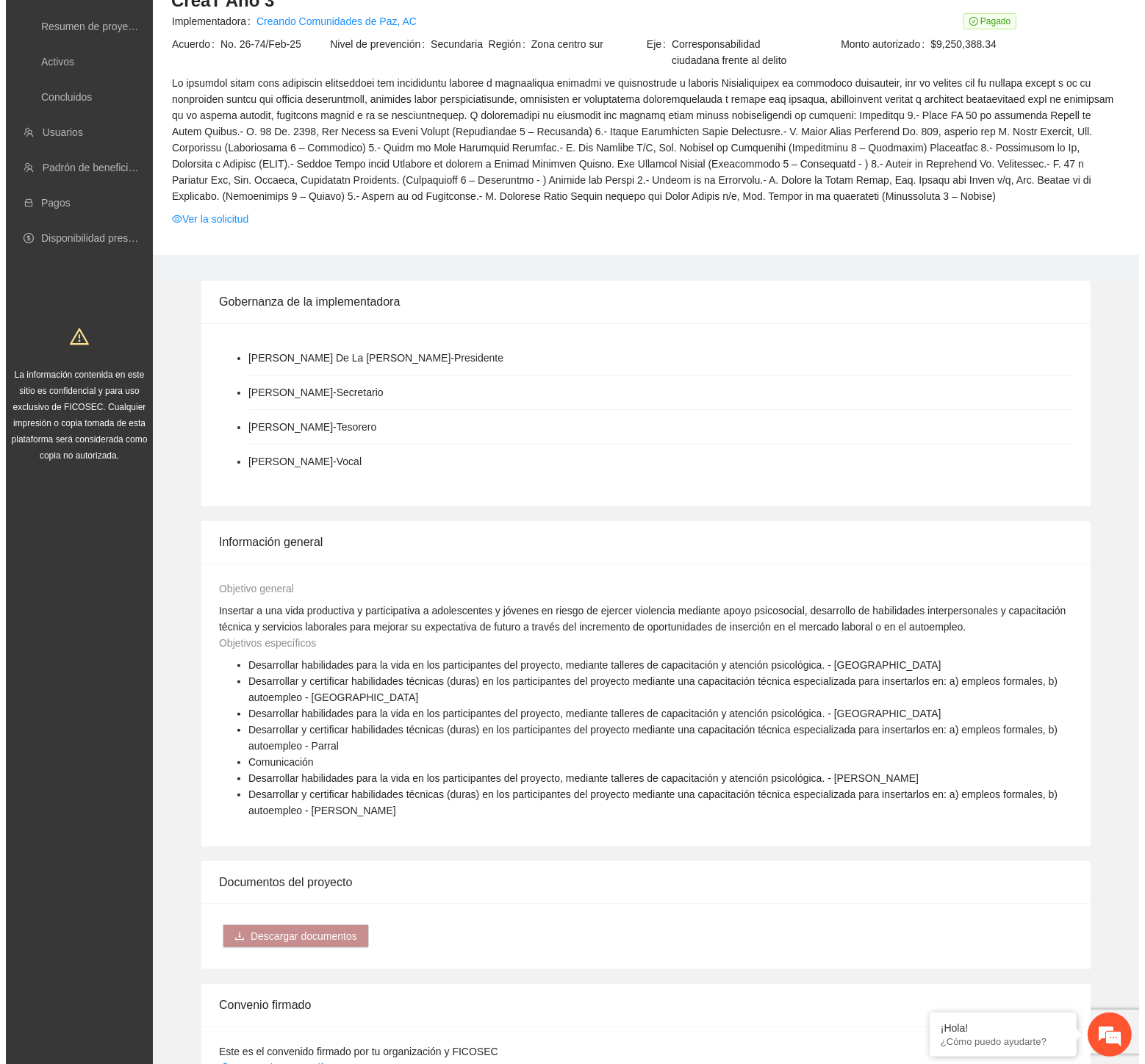
scroll to position [948, 0]
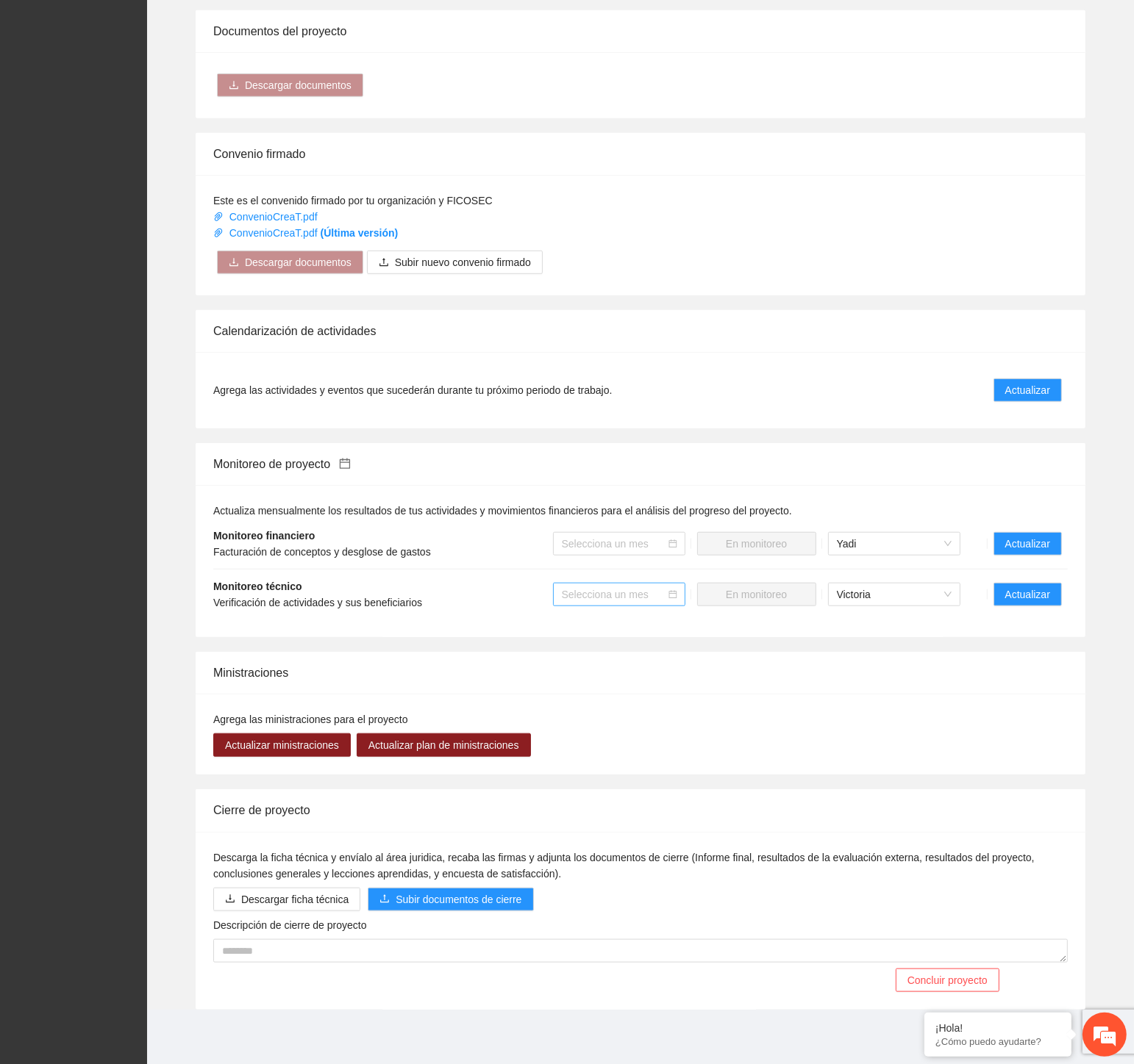
click at [658, 597] on input "search" at bounding box center [614, 594] width 104 height 22
click at [642, 695] on div "[DATE]" at bounding box center [619, 693] width 115 height 16
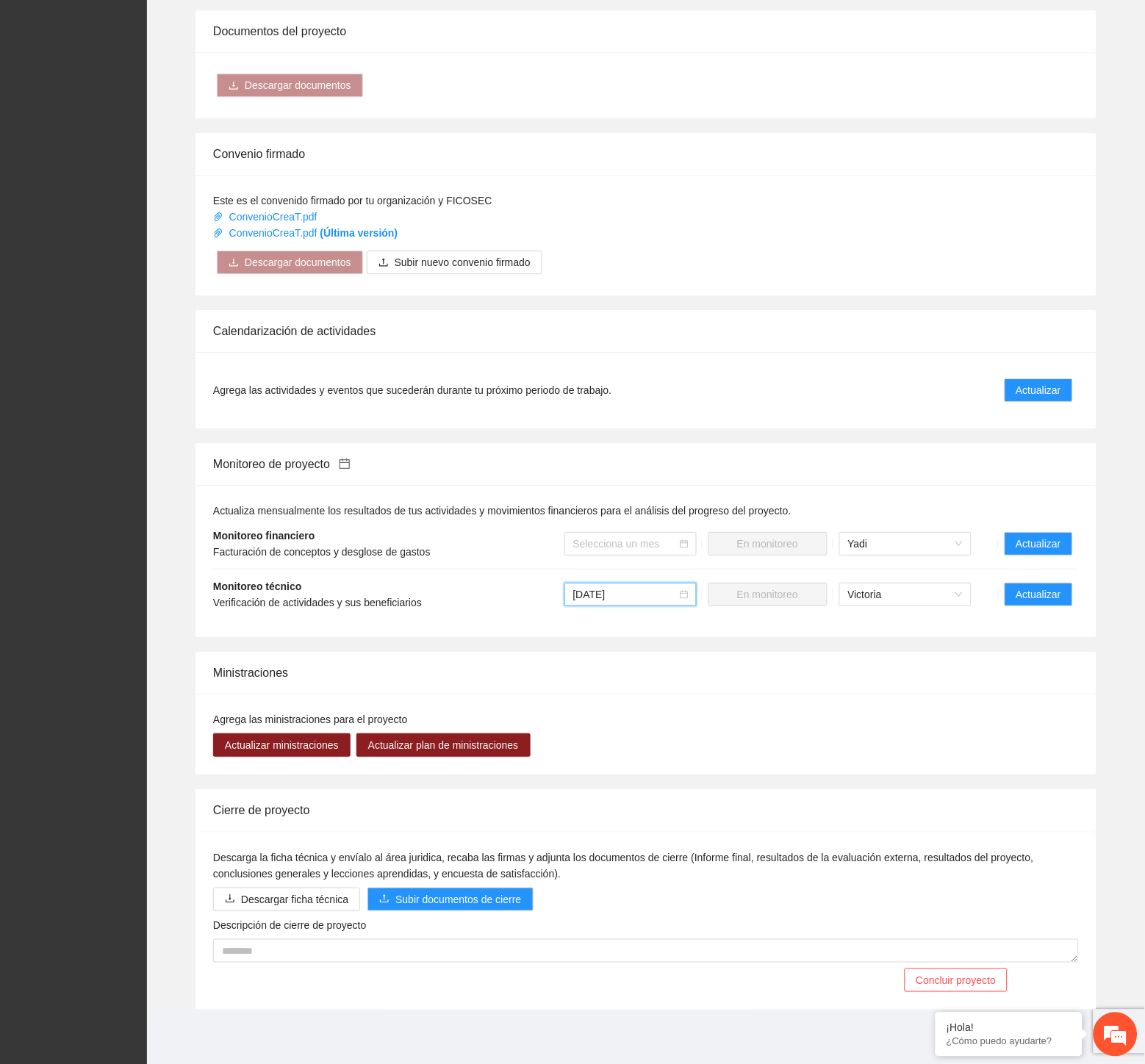
click at [342, 464] on link at bounding box center [339, 464] width 20 height 13
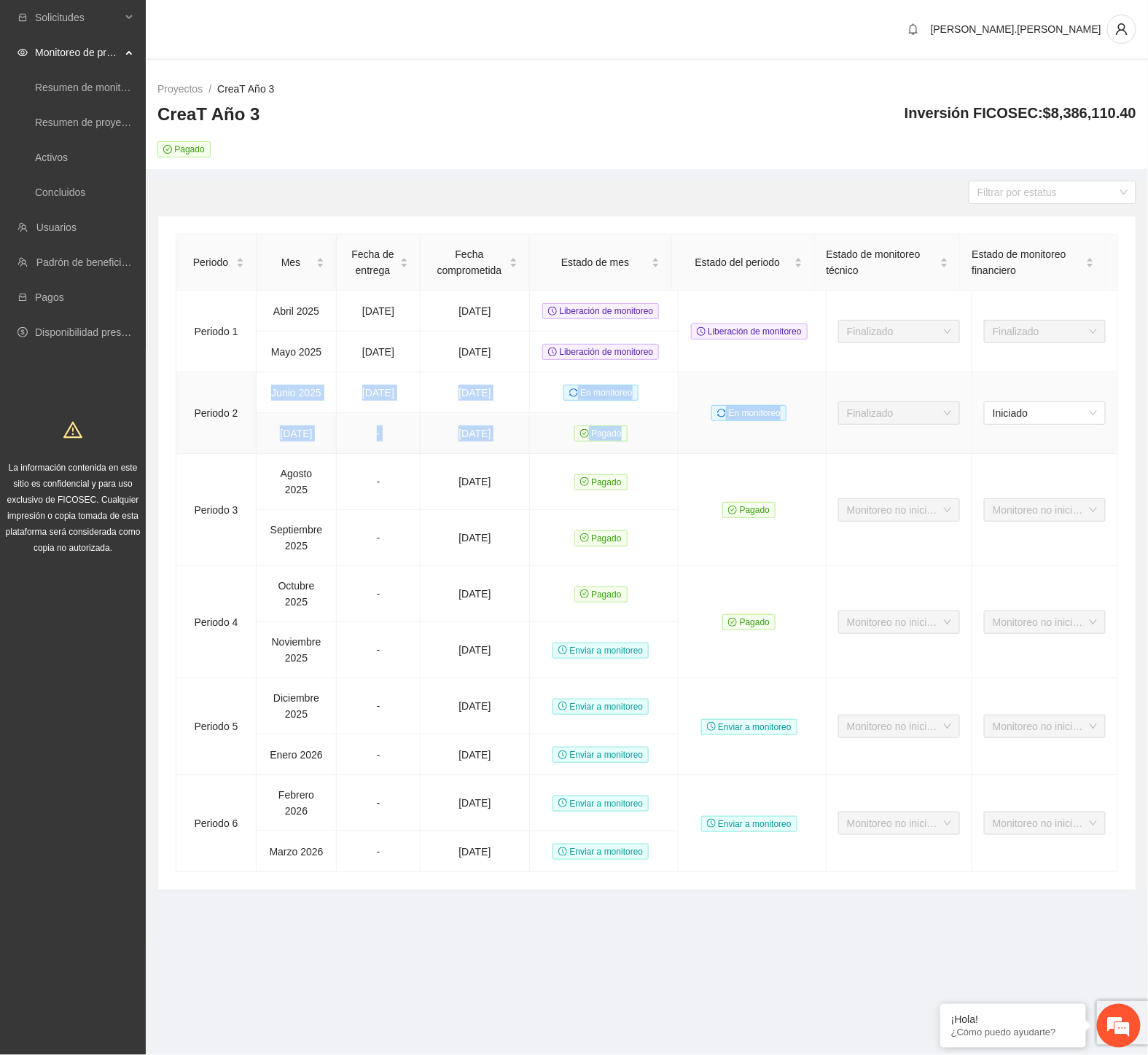
drag, startPoint x: 272, startPoint y: 394, endPoint x: 634, endPoint y: 440, distance: 364.9
click at [634, 440] on tbody "Periodo [DATE] [DATE] [DATE] Liberación de monitoreo Liberación de monitoreo Fi…" at bounding box center [647, 581] width 942 height 582
click at [718, 998] on section "Solicitudes Monitoreo de proyectos Resumen de monitoreo Resumen de proyectos ap…" at bounding box center [574, 527] width 1148 height 1055
drag, startPoint x: 355, startPoint y: 391, endPoint x: 750, endPoint y: 436, distance: 397.6
click at [750, 413] on tr "Periodo [DATE] [DATE] [DATE] En monitoreo En monitoreo Finalizado Iniciado" at bounding box center [647, 393] width 942 height 41
